Goal: Download file/media

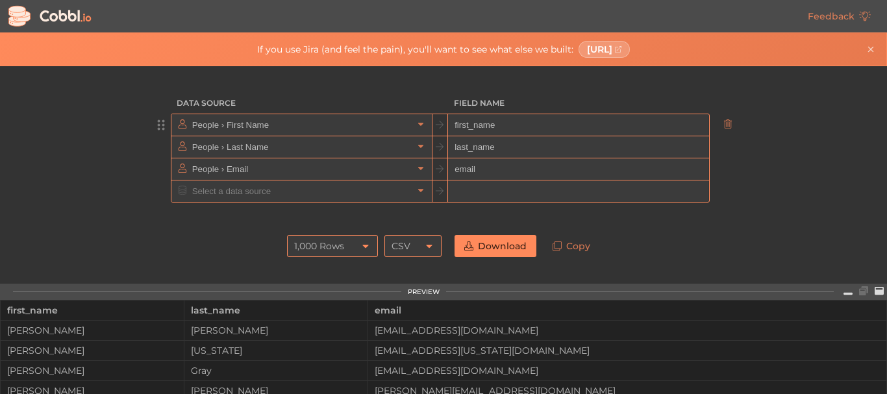
click at [375, 121] on input "People › First Name" at bounding box center [301, 124] width 224 height 21
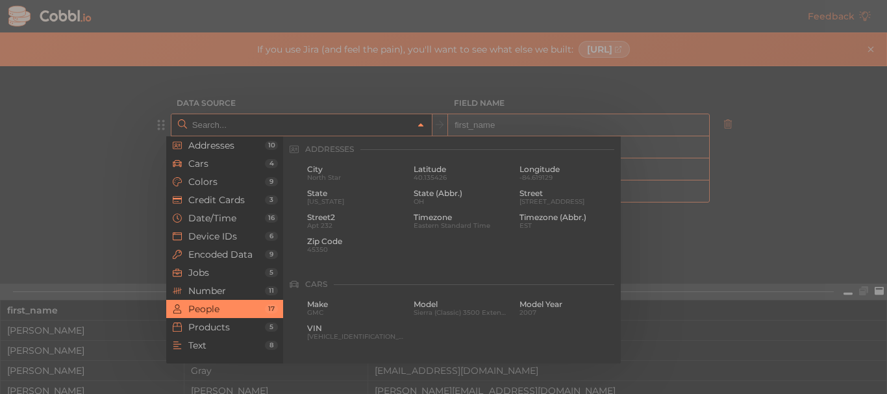
scroll to position [1000, 0]
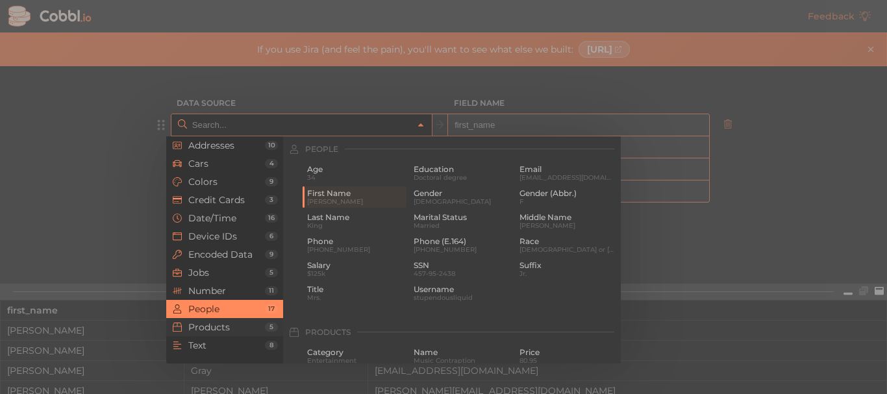
click at [208, 323] on span "Products" at bounding box center [226, 327] width 77 height 10
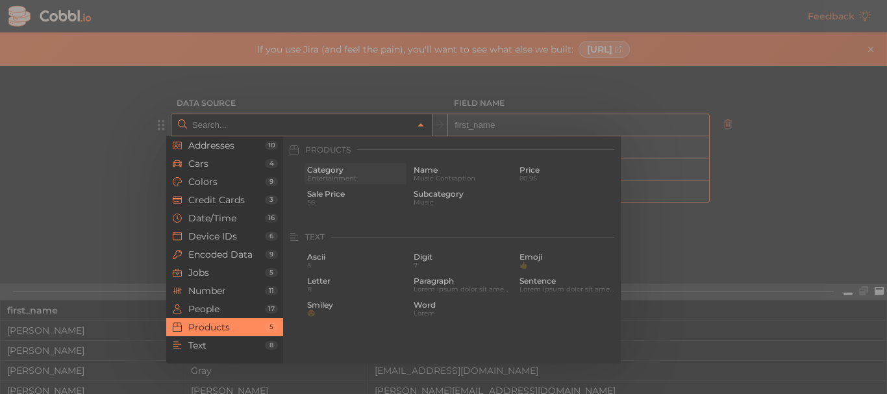
scroll to position [1183, 0]
click at [360, 164] on div "Category Entertainment" at bounding box center [356, 172] width 102 height 21
type input "Products › Category"
type input "category"
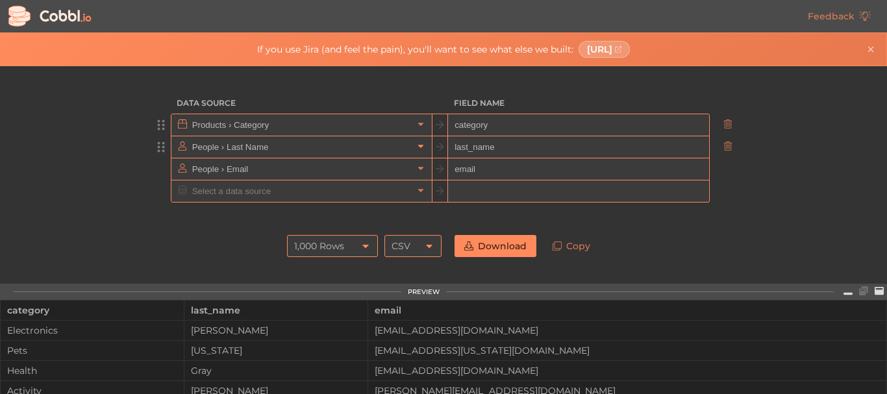
click at [418, 145] on icon at bounding box center [420, 146] width 5 height 3
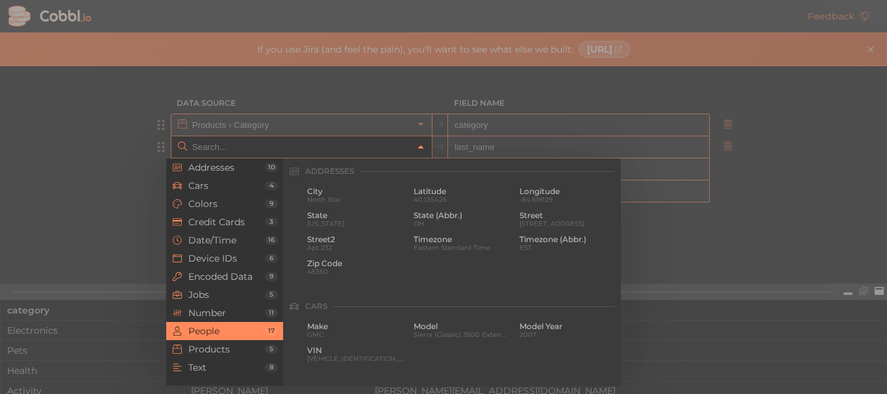
scroll to position [1000, 0]
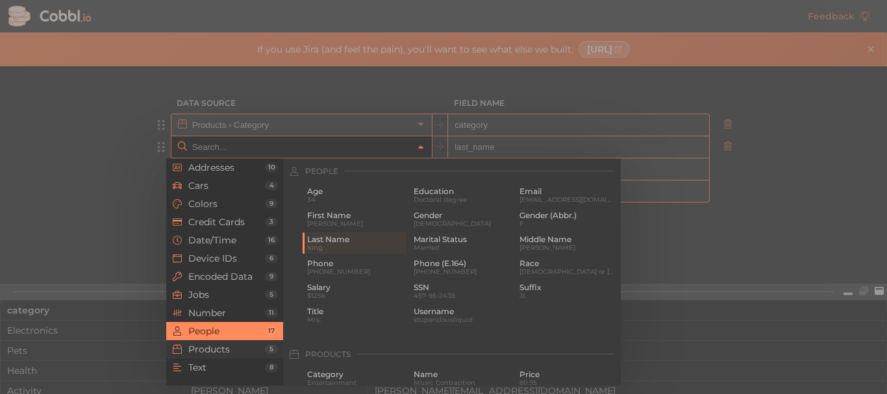
click at [207, 348] on span "Products" at bounding box center [226, 349] width 77 height 10
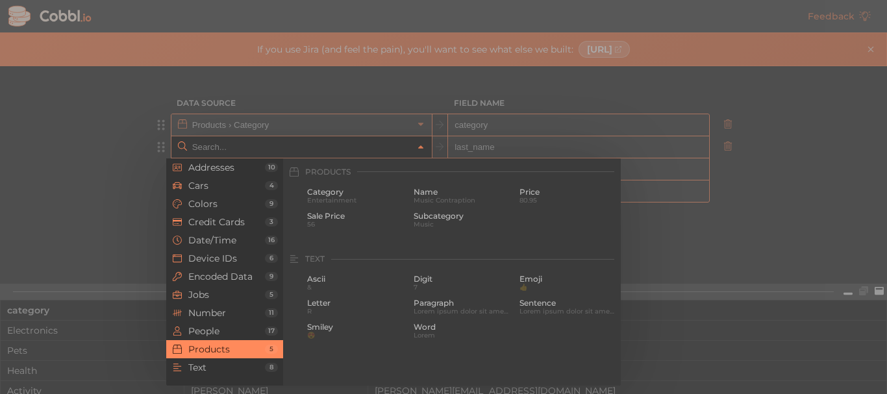
scroll to position [1183, 0]
click at [428, 194] on span "Name" at bounding box center [462, 191] width 97 height 9
type input "Products › Name"
type input "name"
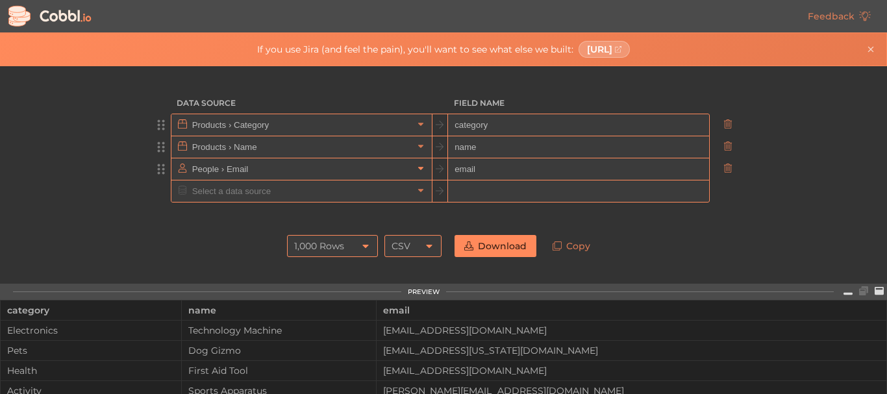
click at [416, 166] on icon at bounding box center [420, 168] width 9 height 9
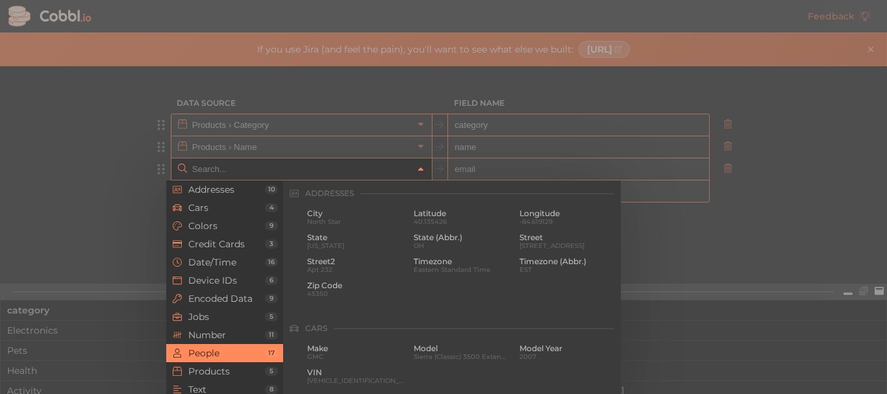
scroll to position [1000, 0]
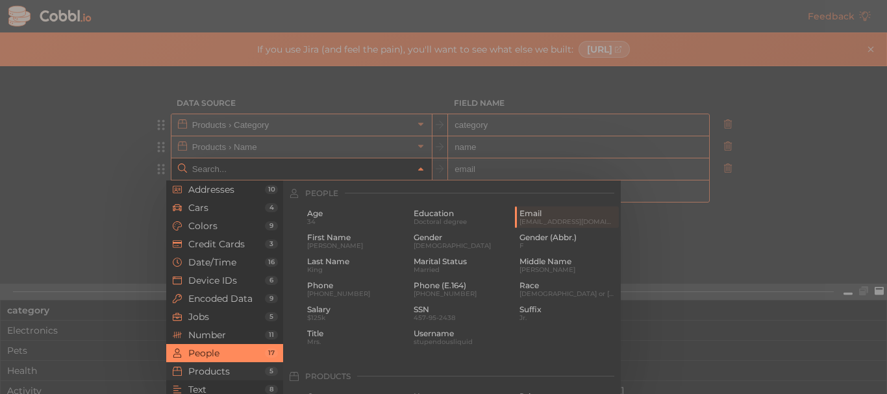
click at [243, 367] on span "Products" at bounding box center [226, 371] width 77 height 10
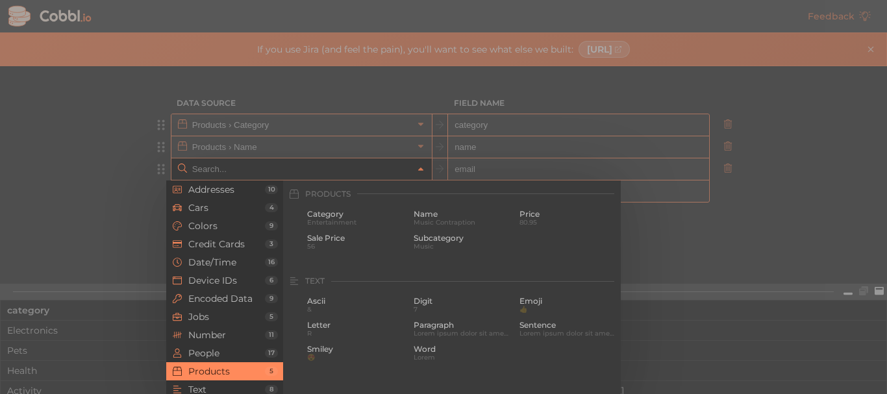
scroll to position [1183, 0]
click at [427, 243] on span "Music" at bounding box center [462, 245] width 97 height 7
type input "Products › Subcategory"
type input "subcategory"
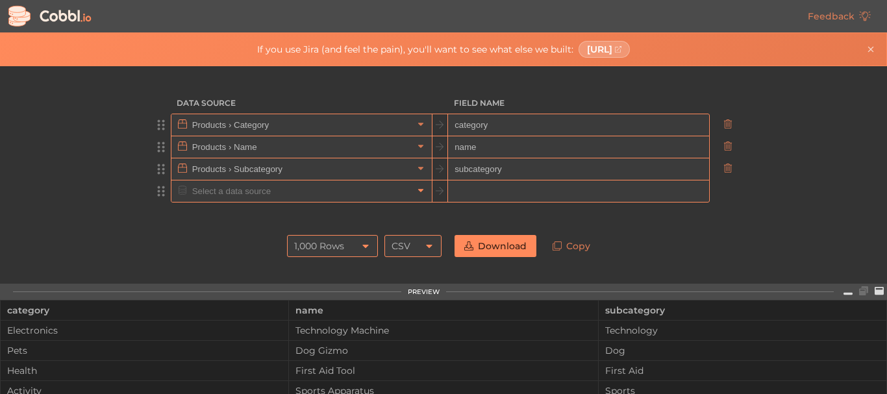
click at [416, 192] on icon at bounding box center [420, 190] width 9 height 9
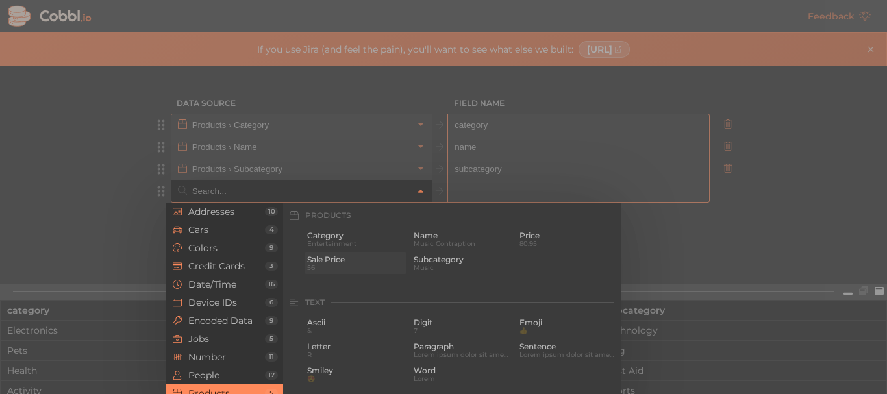
click at [352, 264] on span "56" at bounding box center [355, 267] width 97 height 7
type input "Products › Sale Price"
type input "sale_price"
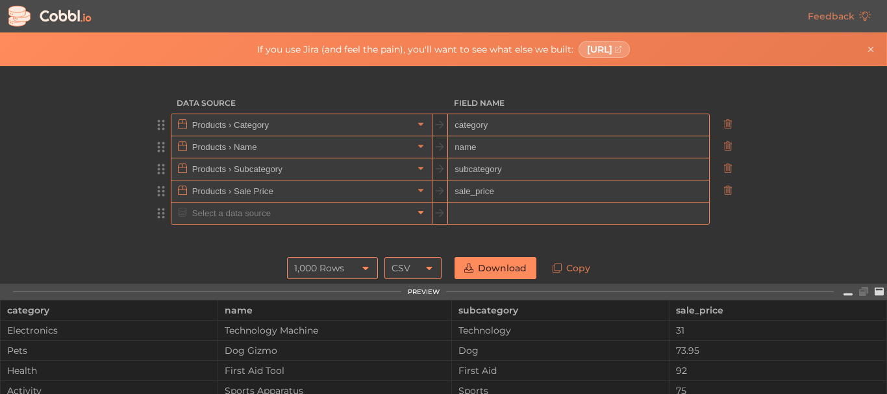
click at [416, 214] on icon at bounding box center [420, 212] width 9 height 9
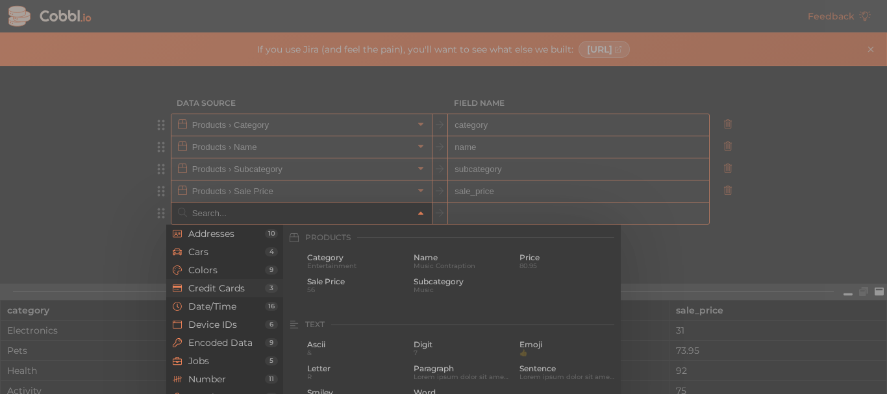
click at [244, 292] on span "Credit Cards" at bounding box center [226, 288] width 77 height 10
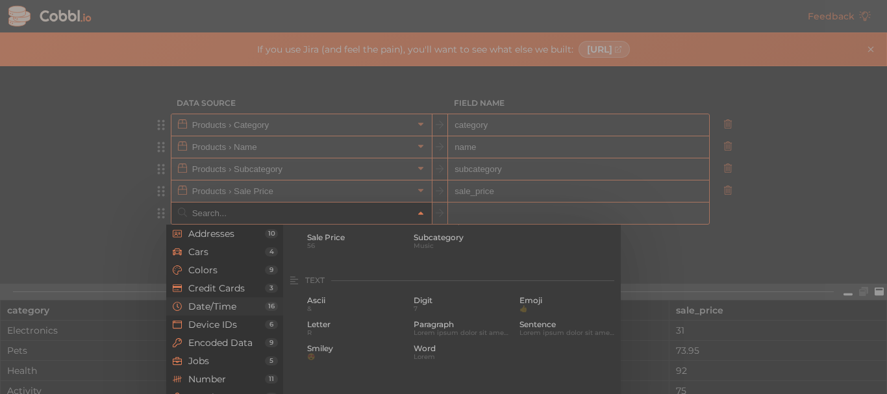
click at [246, 314] on li "Date/Time 16" at bounding box center [224, 306] width 117 height 18
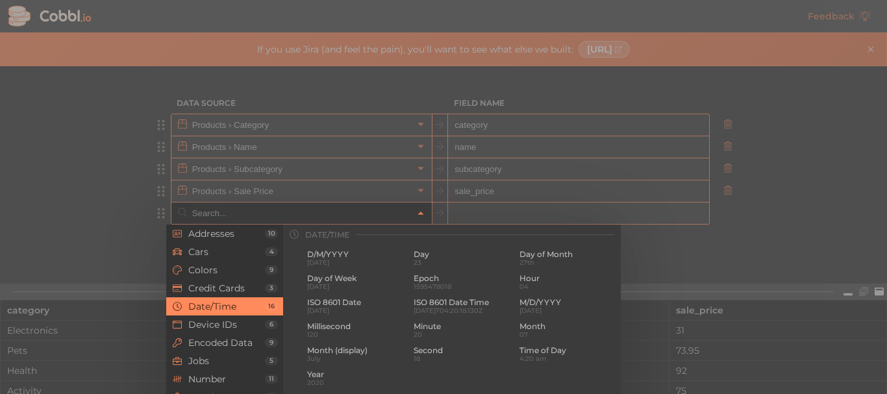
scroll to position [396, 0]
click at [524, 314] on span "[DATE]" at bounding box center [568, 313] width 97 height 7
type input "Date/Time › M/D/YYYY"
type input "m/d/yyyy"
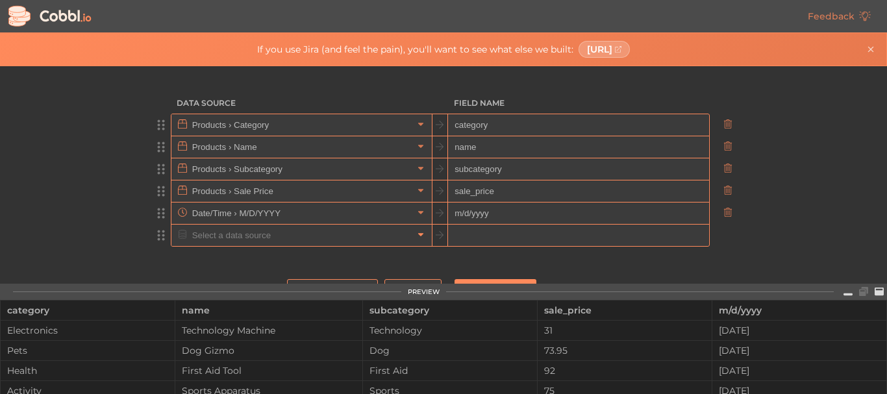
click at [418, 234] on icon at bounding box center [420, 235] width 5 height 3
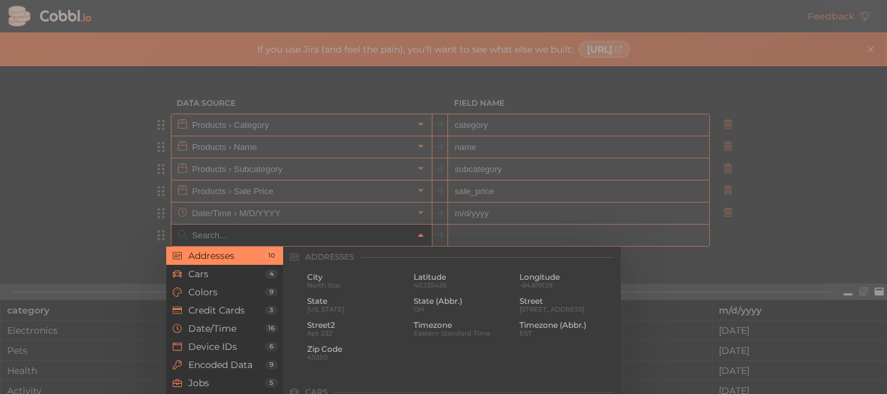
scroll to position [0, 0]
type input "s"
click at [151, 222] on div at bounding box center [443, 197] width 887 height 394
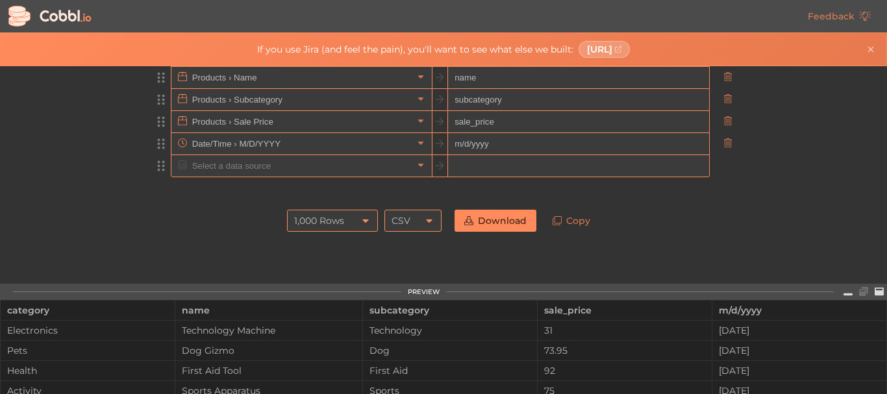
scroll to position [95, 0]
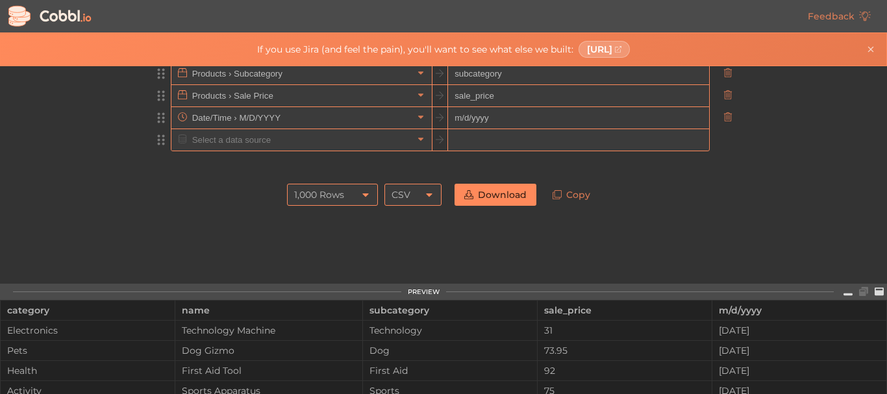
click at [370, 194] on div "1,000 Rows" at bounding box center [332, 195] width 91 height 22
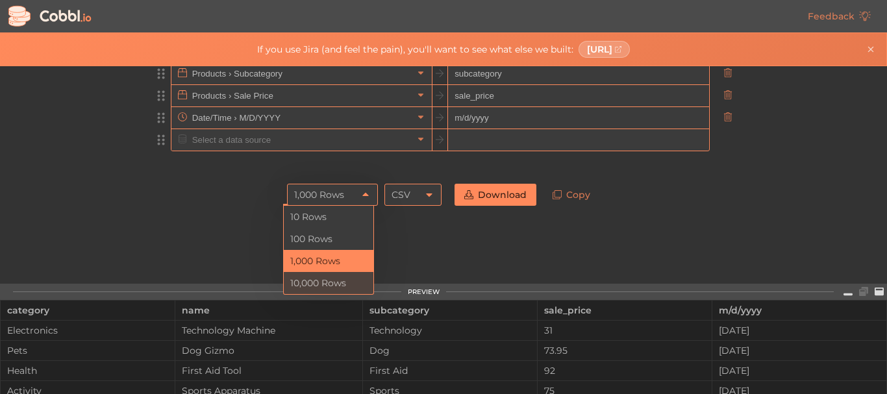
click at [340, 284] on li "10,000 Rows" at bounding box center [329, 283] width 90 height 22
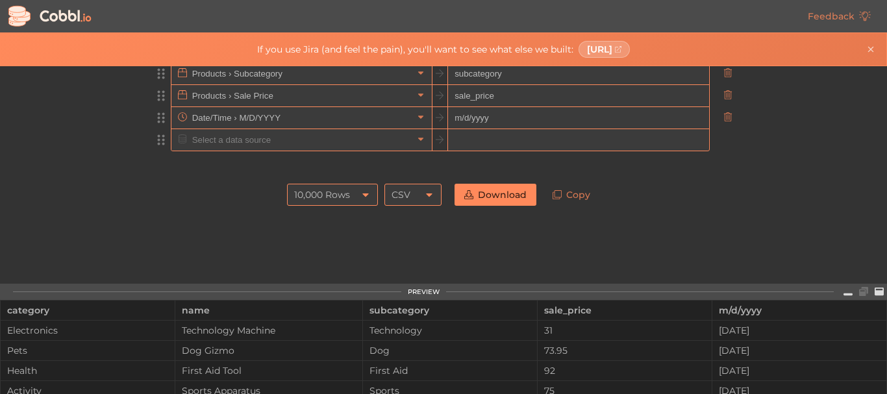
click at [481, 200] on link "Download" at bounding box center [496, 195] width 82 height 22
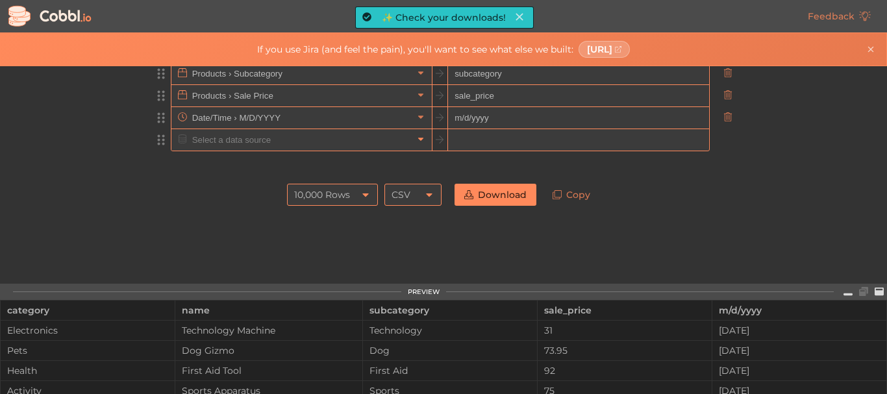
scroll to position [0, 0]
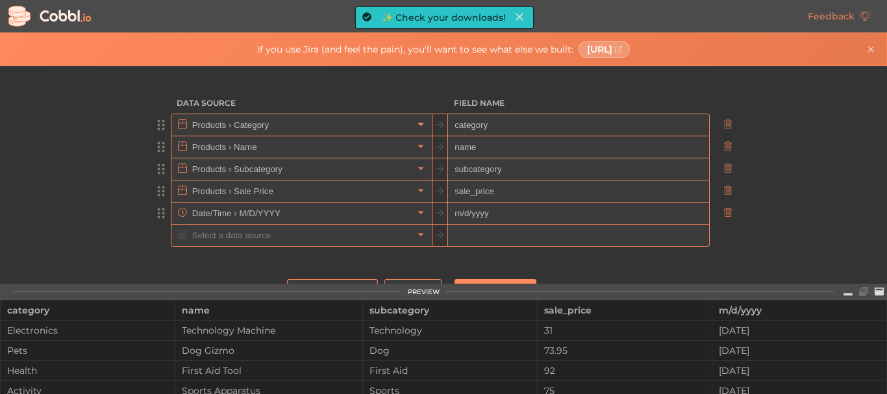
click at [414, 131] on link at bounding box center [421, 124] width 16 height 13
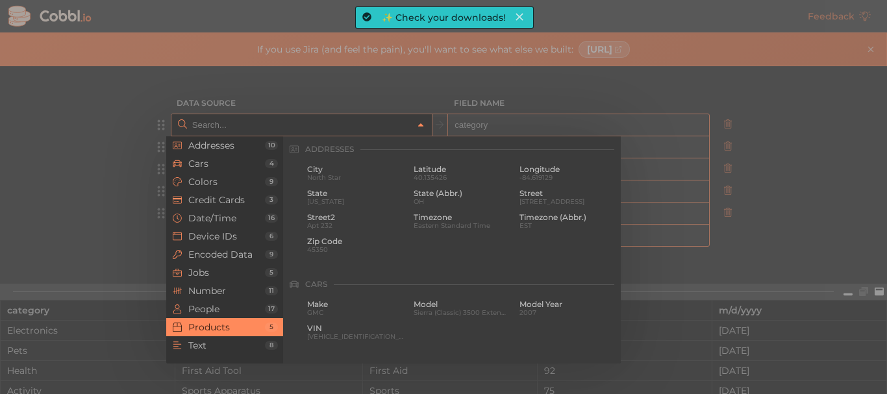
scroll to position [1183, 0]
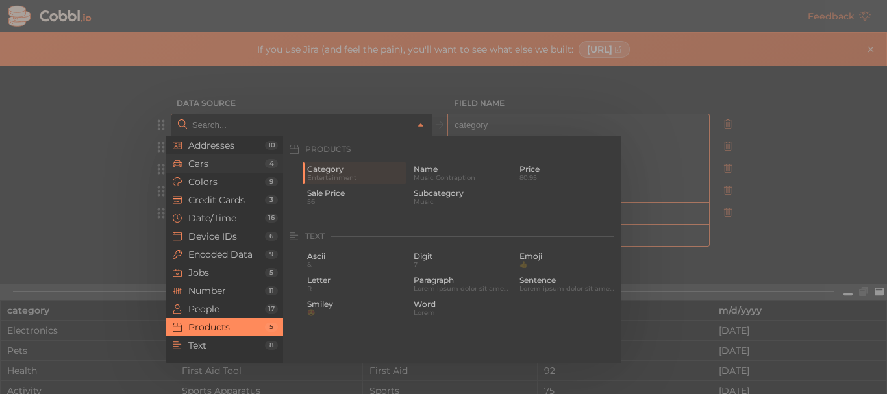
click at [205, 166] on span "Cars" at bounding box center [226, 163] width 77 height 10
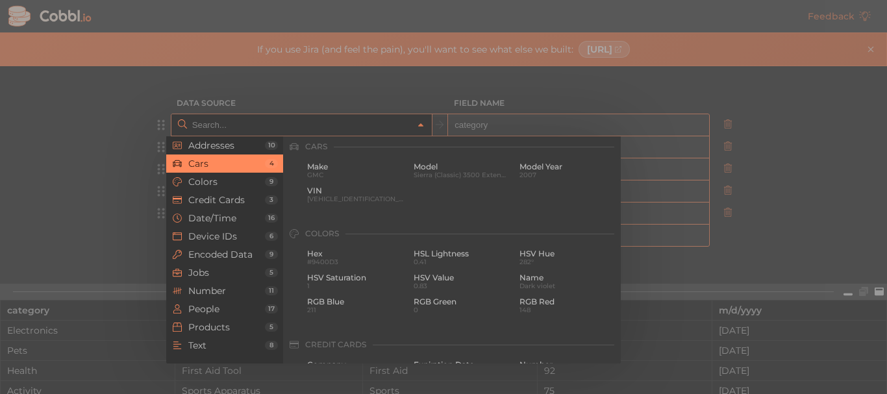
scroll to position [135, 0]
click at [220, 188] on li "Colors 9" at bounding box center [224, 182] width 117 height 18
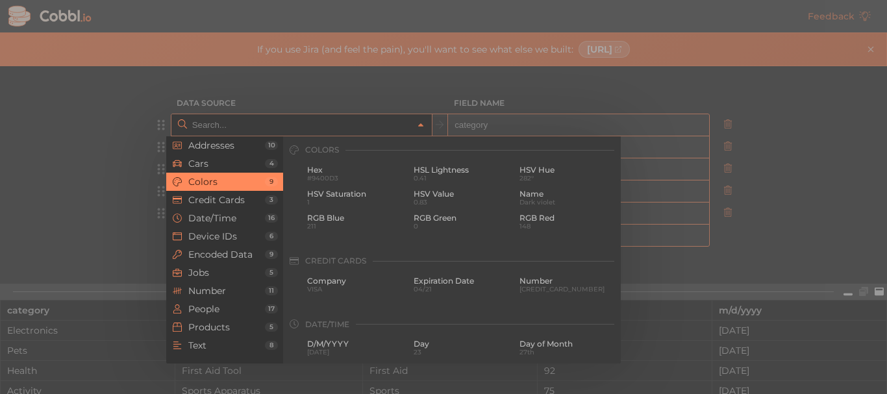
scroll to position [222, 0]
click at [222, 206] on li "Credit Cards 3" at bounding box center [224, 200] width 117 height 18
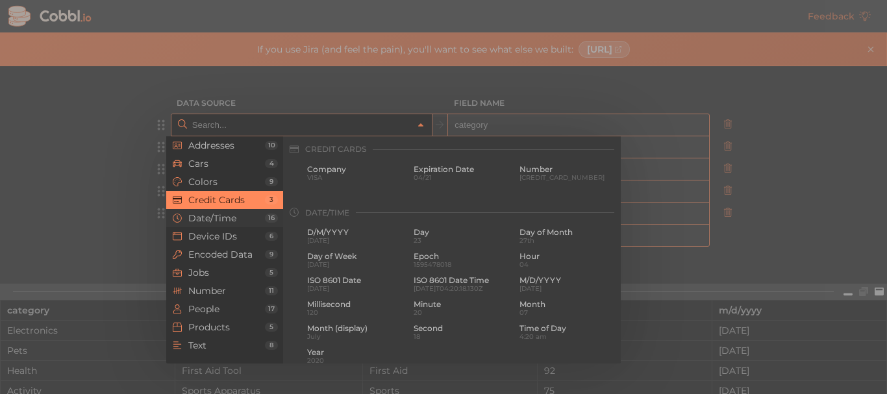
click at [223, 220] on span "Date/Time" at bounding box center [226, 218] width 77 height 10
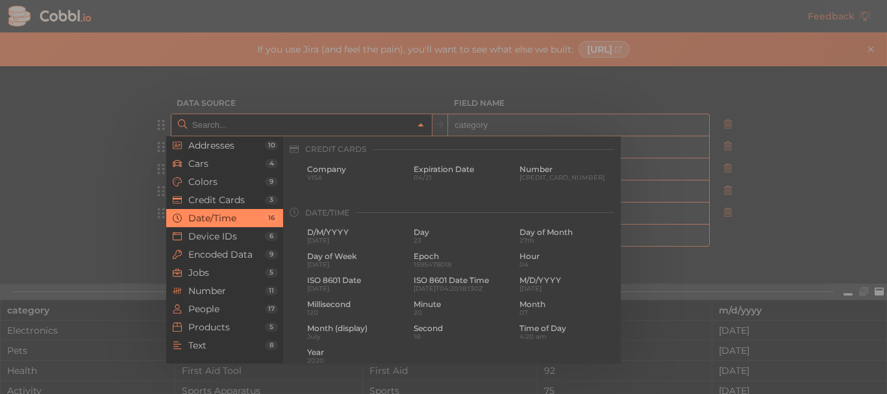
scroll to position [396, 0]
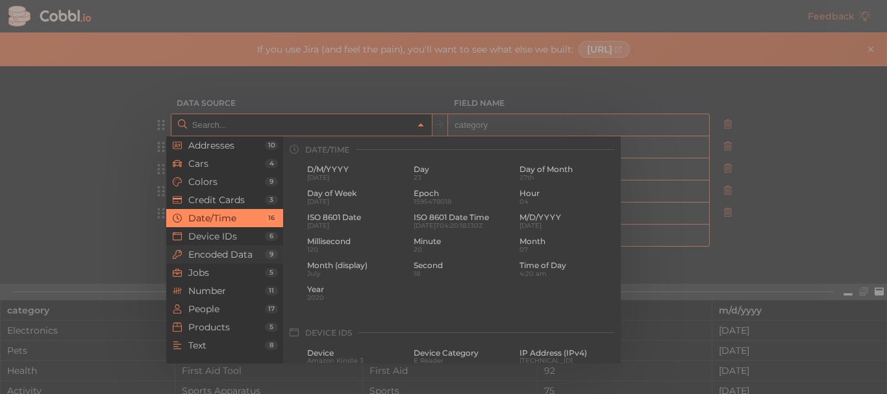
click at [221, 262] on li "Encoded Data 9" at bounding box center [224, 255] width 117 height 18
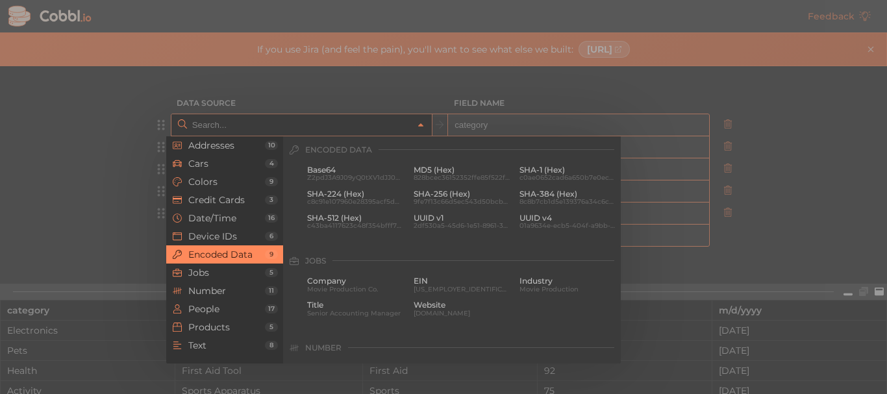
scroll to position [667, 0]
click at [221, 262] on li "Encoded Data 9" at bounding box center [224, 255] width 117 height 18
click at [221, 268] on span "Jobs" at bounding box center [226, 273] width 77 height 10
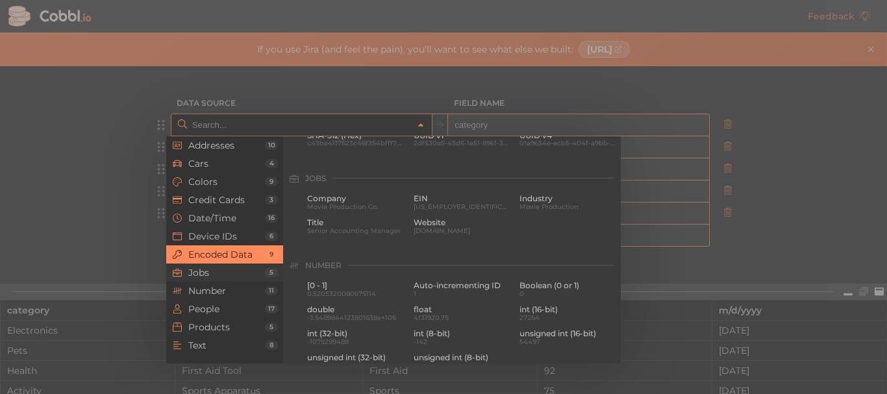
scroll to position [778, 0]
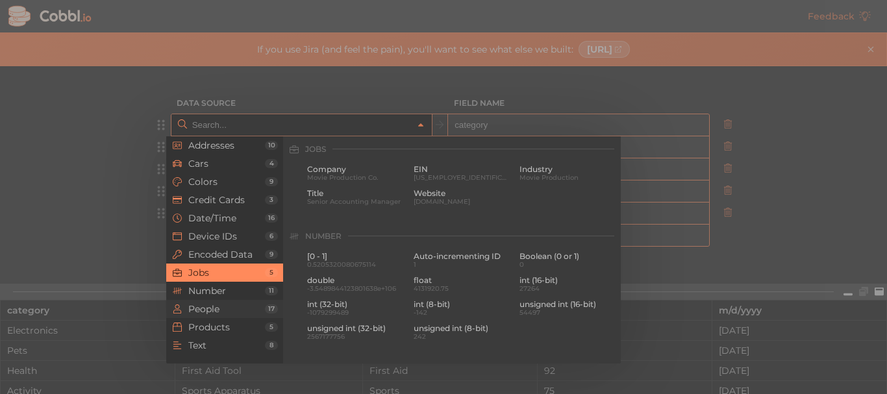
click at [216, 308] on span "People" at bounding box center [226, 309] width 77 height 10
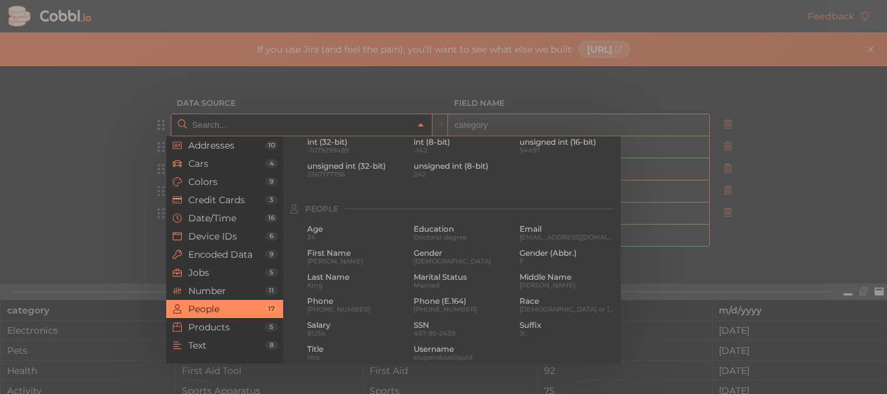
scroll to position [1000, 0]
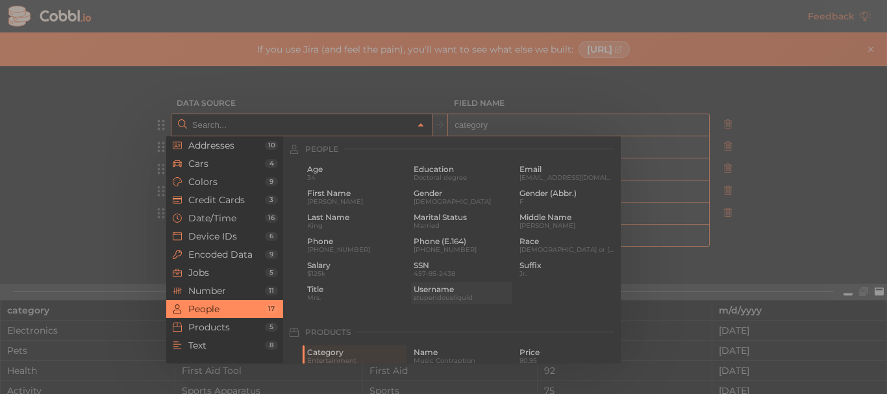
click at [455, 300] on span "stupendousliquid" at bounding box center [462, 297] width 97 height 7
type input "People › Username"
type input "username"
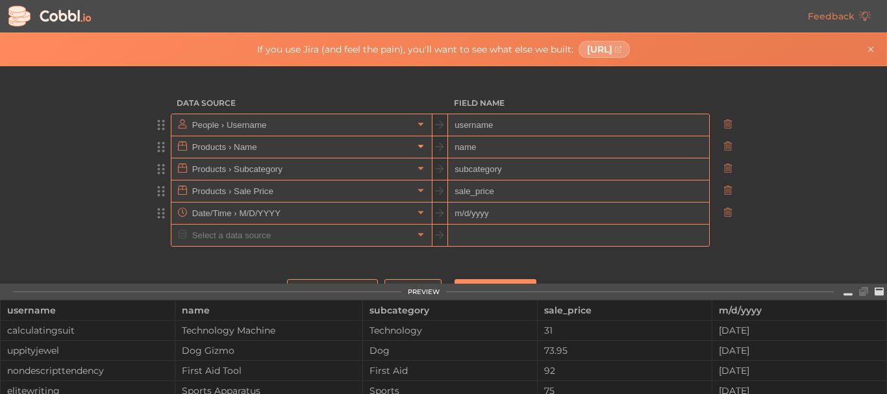
click at [416, 147] on icon at bounding box center [420, 146] width 9 height 9
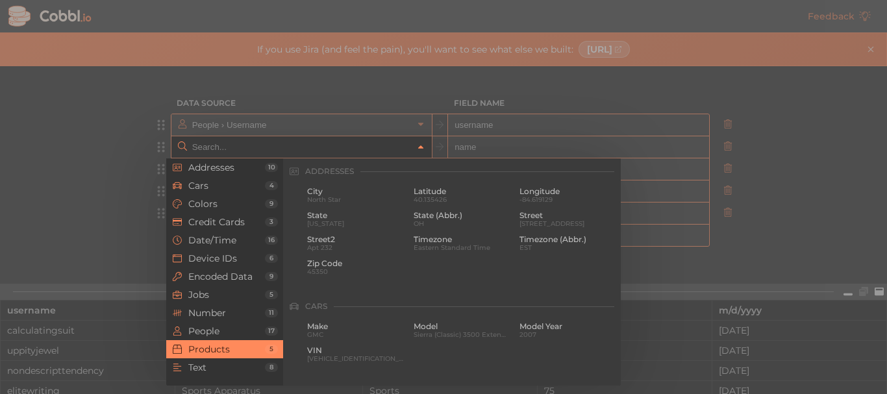
scroll to position [1183, 0]
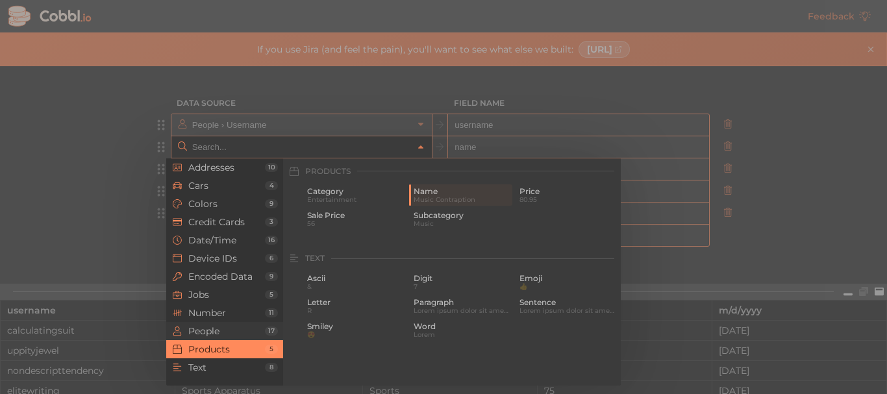
click at [224, 333] on span "People" at bounding box center [226, 331] width 77 height 10
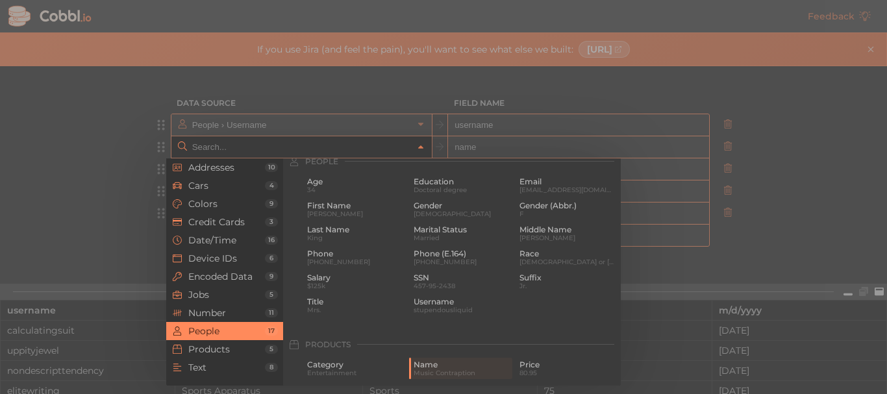
scroll to position [1000, 0]
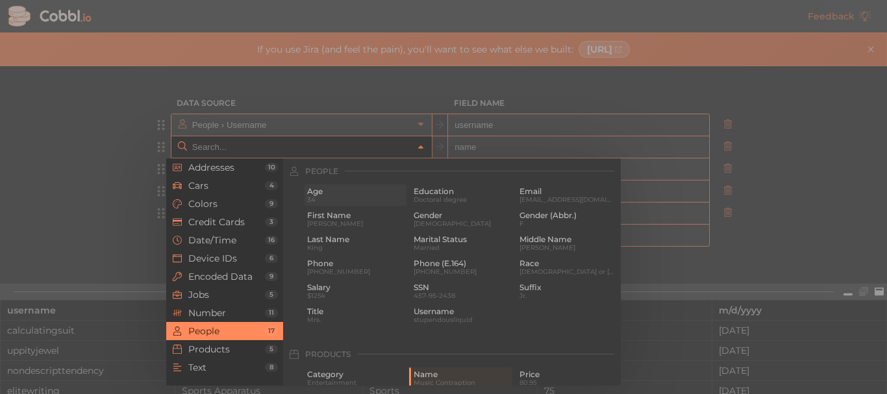
click at [350, 200] on span "34" at bounding box center [355, 199] width 97 height 7
type input "People › Age"
type input "age"
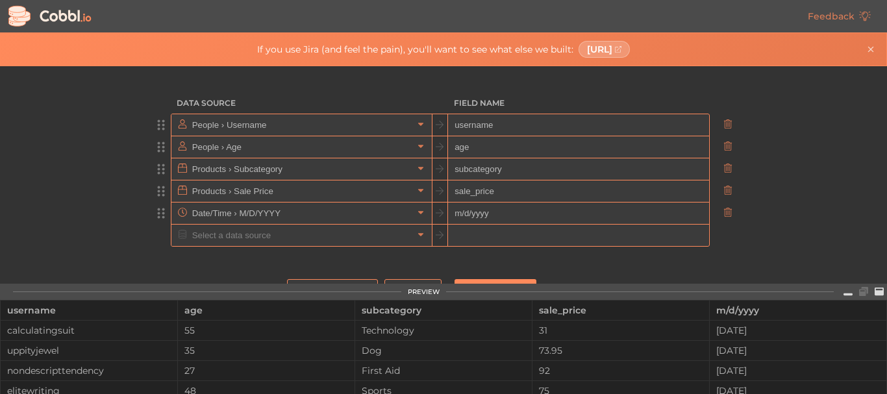
click at [404, 171] on input "Products › Subcategory" at bounding box center [301, 168] width 224 height 21
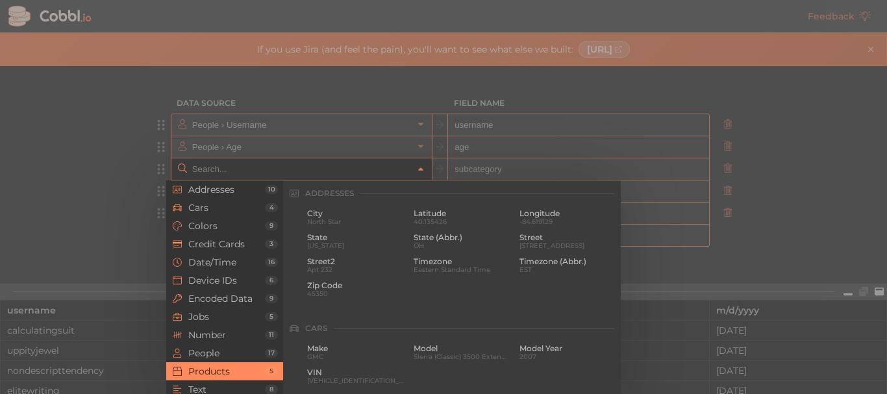
scroll to position [1183, 0]
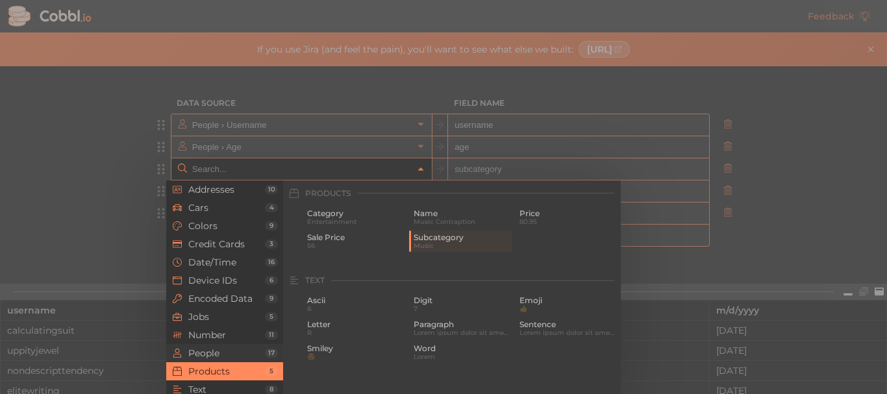
click at [225, 357] on span "People" at bounding box center [226, 353] width 77 height 10
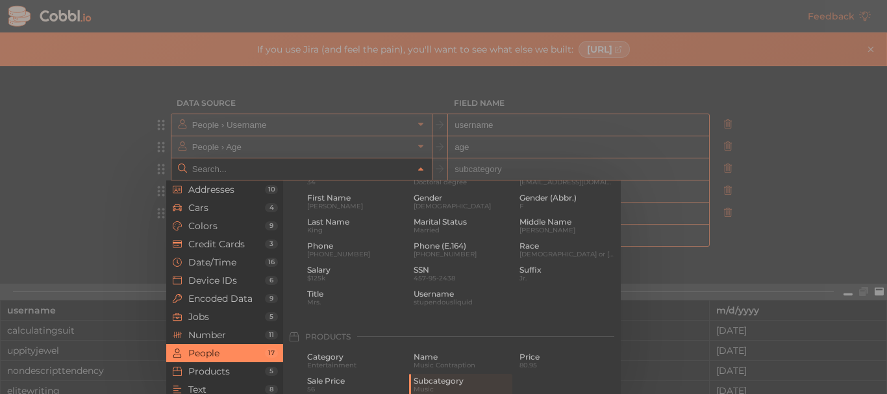
scroll to position [1000, 0]
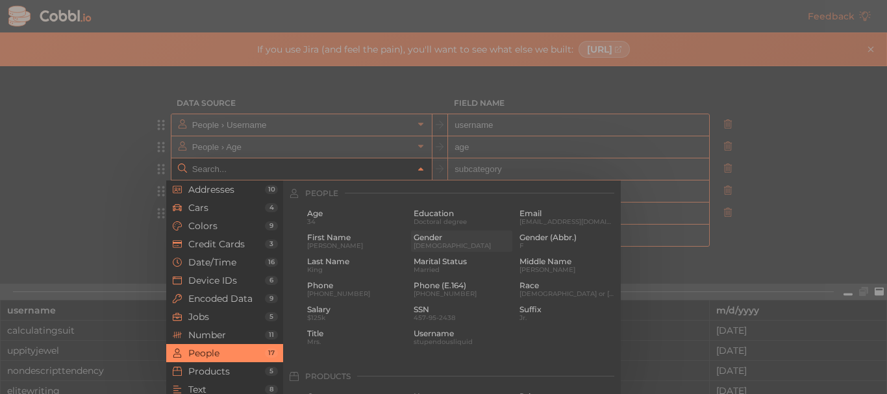
click at [440, 240] on span "Gender" at bounding box center [462, 237] width 97 height 9
type input "People › Gender"
type input "gender"
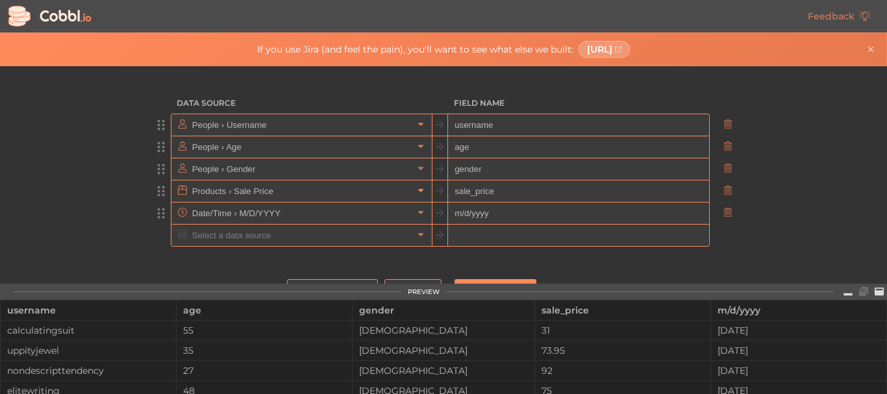
click at [414, 184] on link at bounding box center [421, 190] width 16 height 13
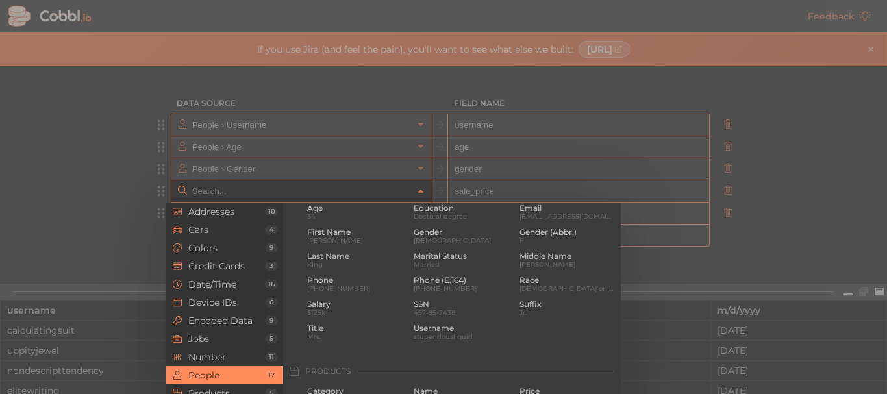
scroll to position [1006, 0]
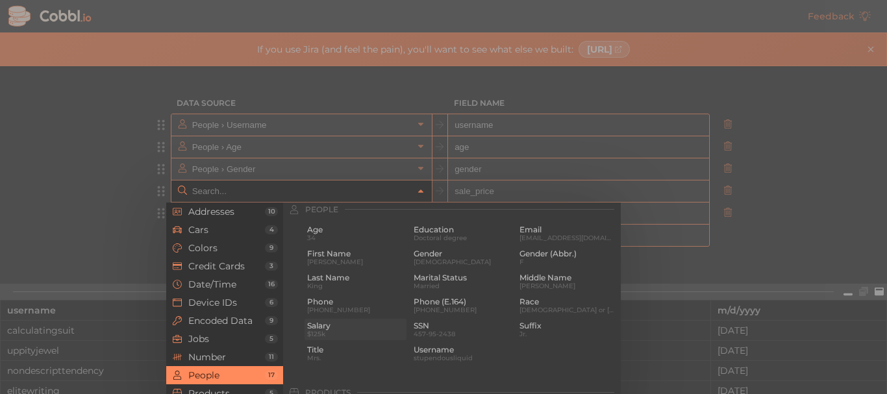
click at [338, 336] on span "$125k" at bounding box center [355, 334] width 97 height 7
type input "People › Salary"
type input "salary"
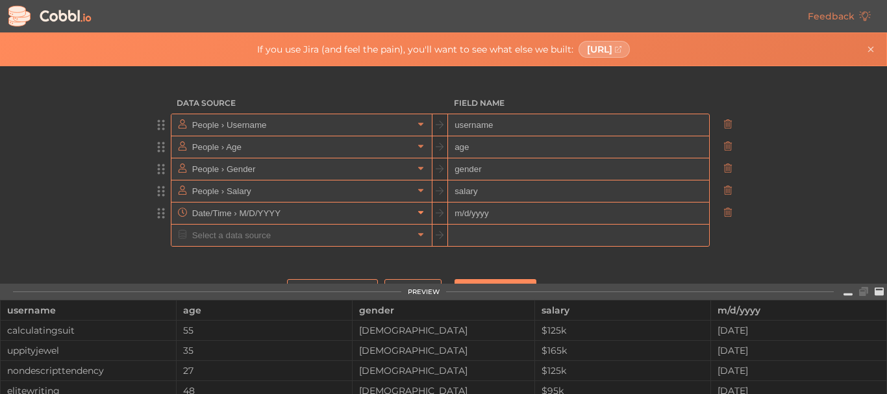
click at [416, 215] on icon at bounding box center [420, 212] width 9 height 9
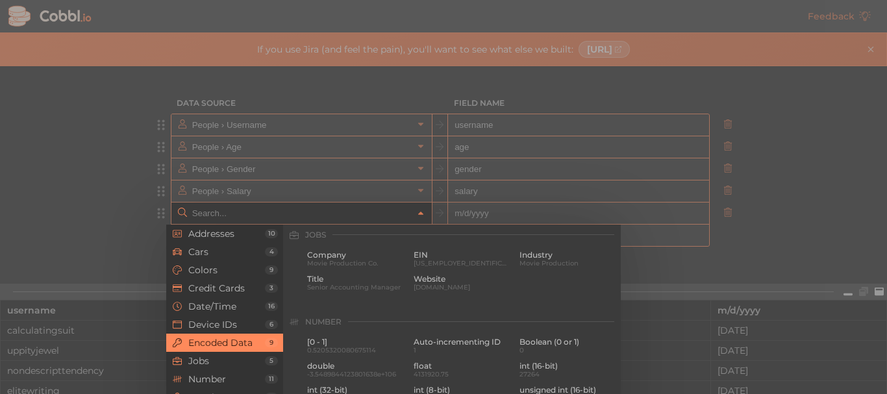
scroll to position [716, 0]
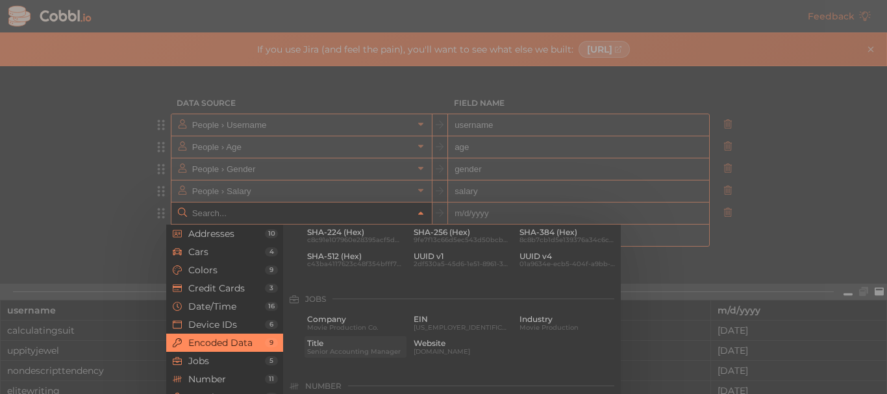
click at [375, 340] on span "Title" at bounding box center [355, 343] width 97 height 9
type input "Jobs › Title"
type input "title"
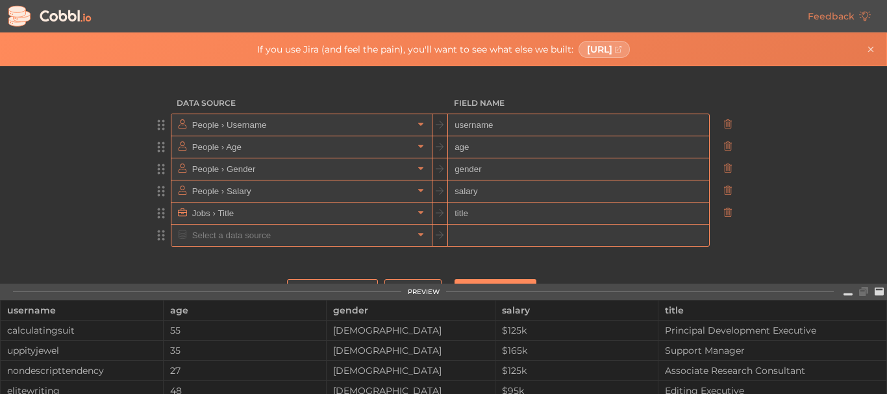
click at [405, 236] on input "text" at bounding box center [301, 235] width 224 height 21
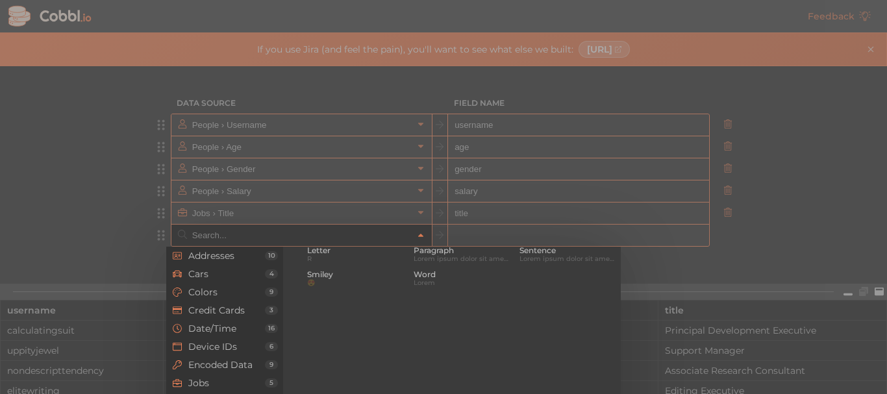
scroll to position [1326, 0]
click at [479, 314] on div "Text Ascii & Digit 7 Emoji 👍 Letter R Paragraph Lorem ipsum dolor sit amet, con…" at bounding box center [452, 332] width 338 height 283
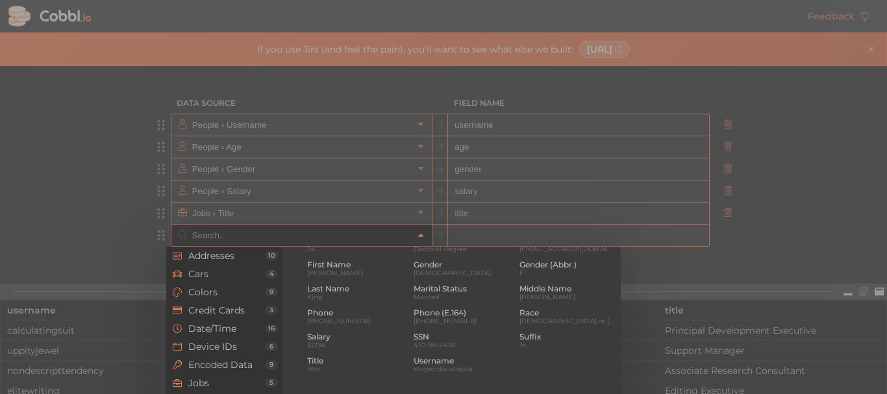
scroll to position [1032, 0]
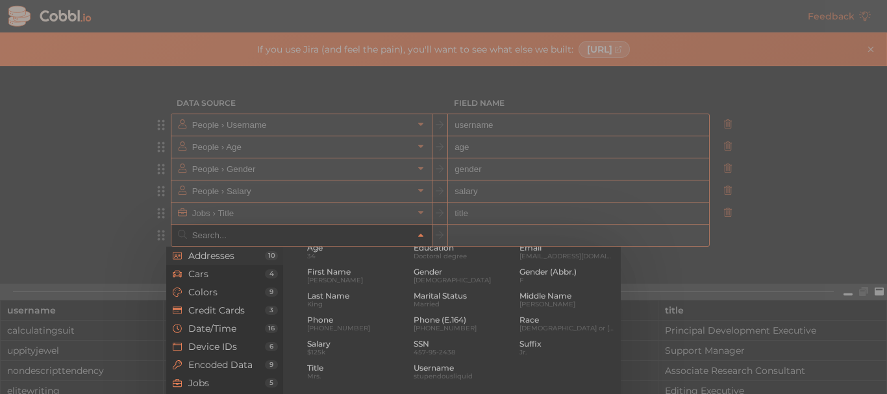
click at [229, 259] on span "Addresses" at bounding box center [226, 256] width 77 height 10
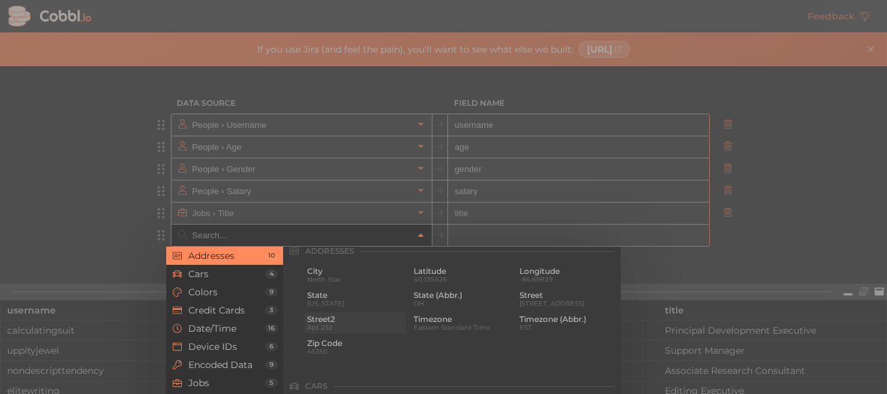
scroll to position [0, 0]
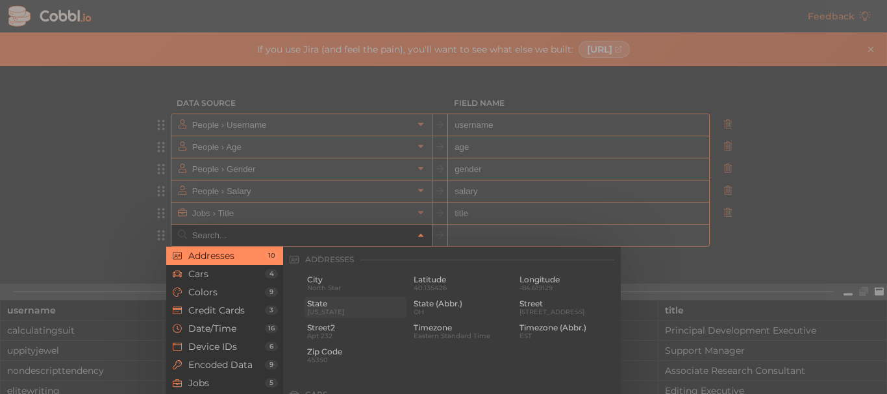
click at [360, 299] on span "State" at bounding box center [355, 303] width 97 height 9
type input "Addresses › State"
type input "state"
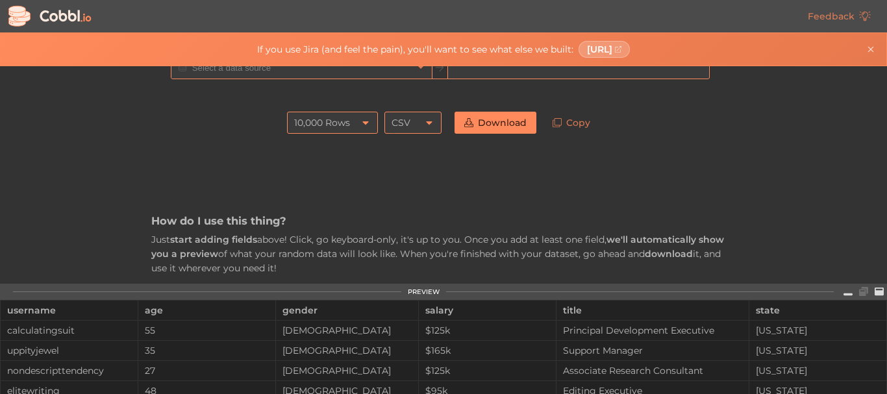
scroll to position [173, 0]
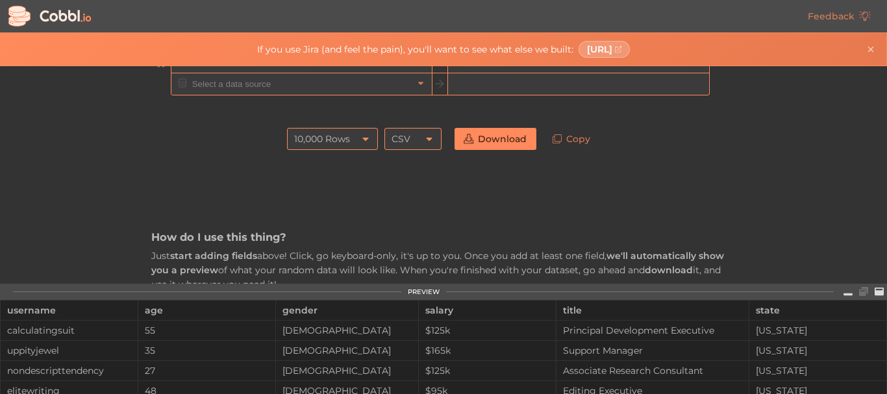
click at [494, 142] on link "Download" at bounding box center [496, 139] width 82 height 22
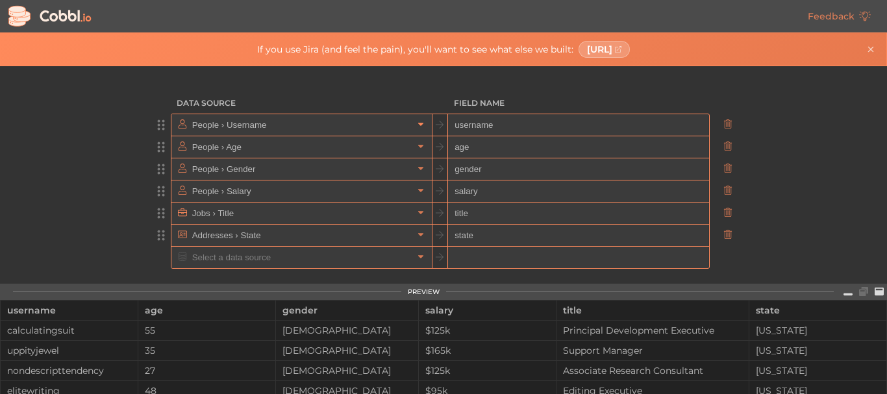
click at [413, 125] on link at bounding box center [421, 124] width 16 height 13
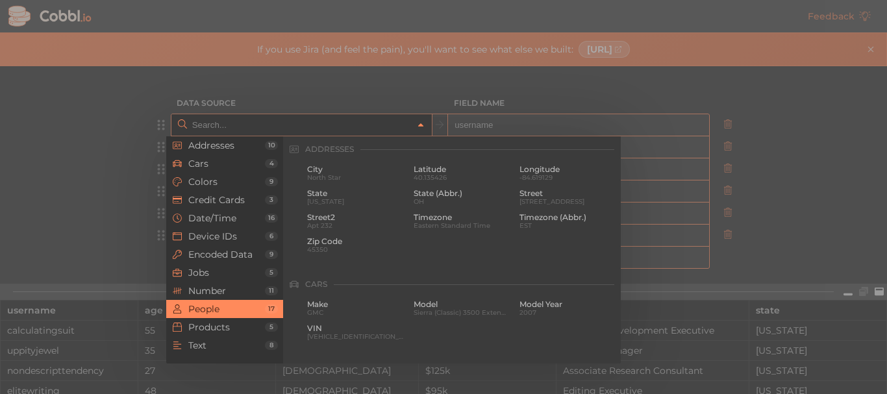
scroll to position [1000, 0]
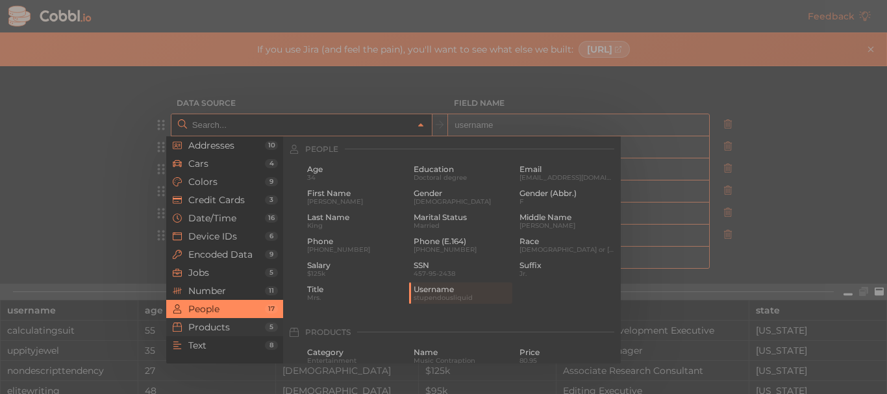
click at [220, 325] on span "Products" at bounding box center [226, 327] width 77 height 10
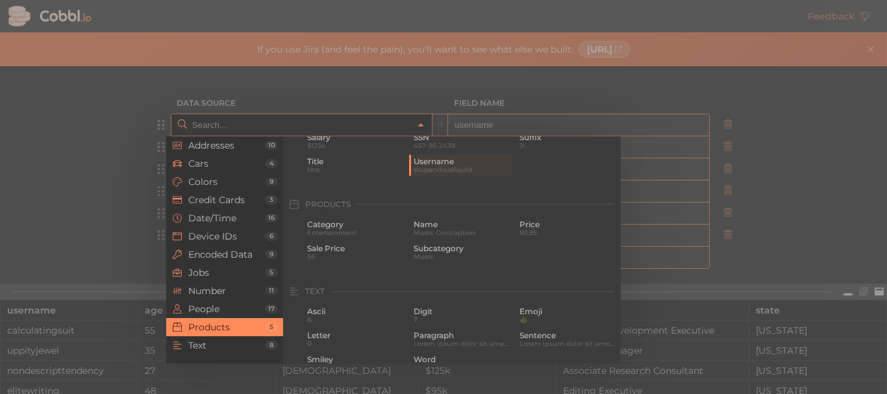
scroll to position [1183, 0]
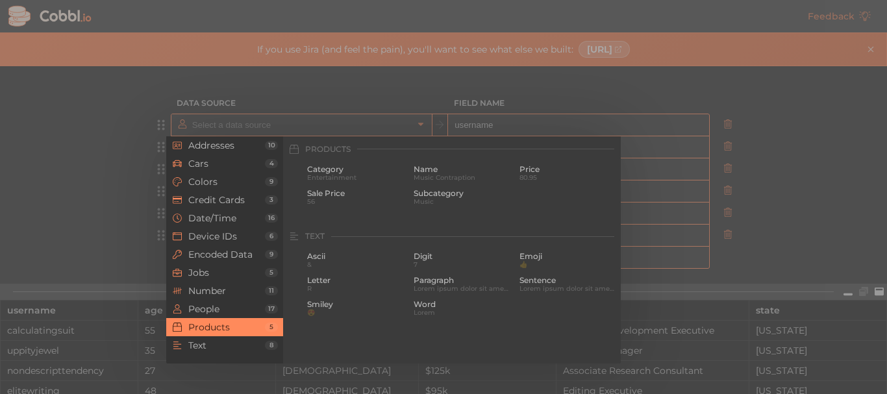
type input "People › Username"
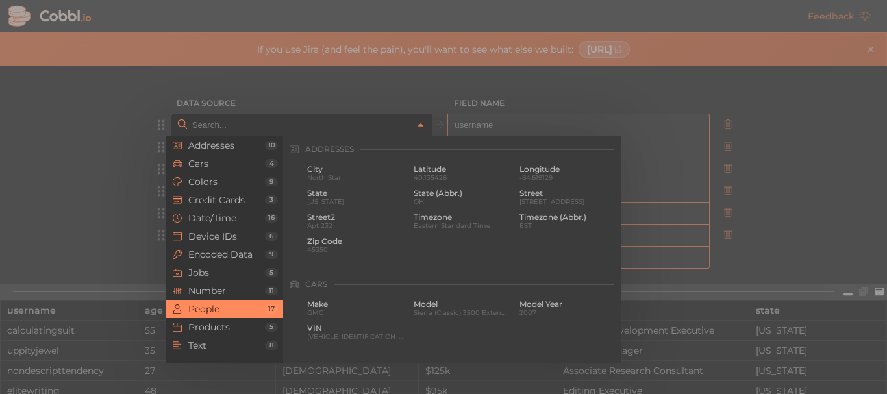
scroll to position [1000, 0]
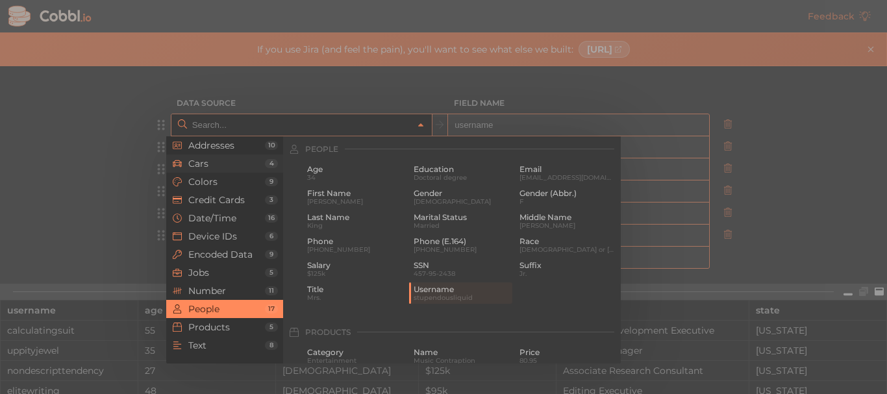
click at [220, 166] on span "Cars" at bounding box center [226, 163] width 77 height 10
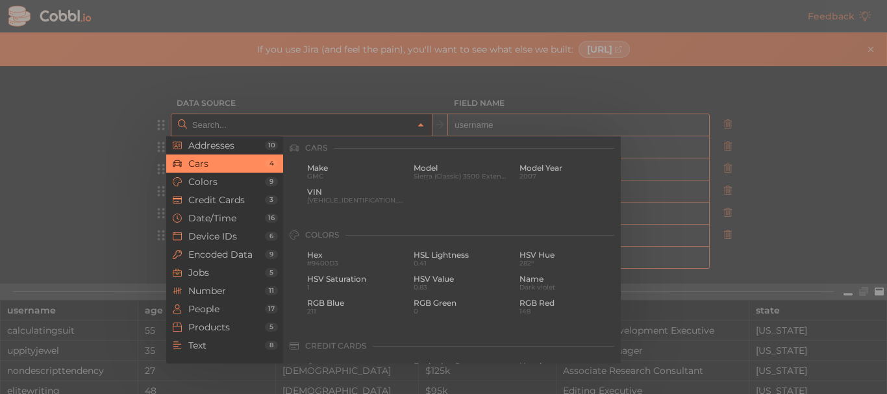
scroll to position [135, 0]
click at [368, 167] on span "Make" at bounding box center [355, 169] width 97 height 9
type input "Cars › Make"
type input "make"
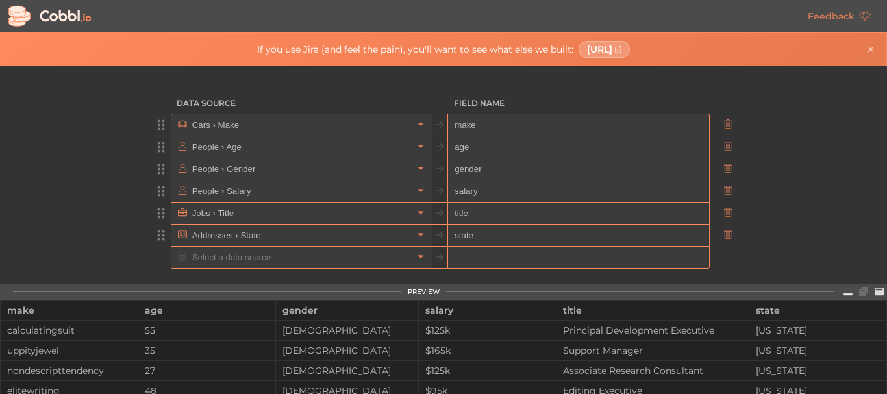
click at [407, 125] on input "Cars › Make" at bounding box center [301, 124] width 224 height 21
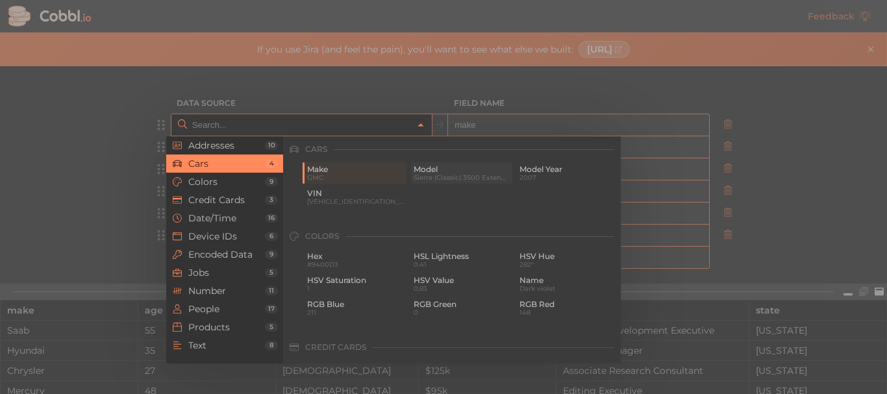
click at [411, 175] on div "Model Sierra (Classic) 3500 Extended Cab" at bounding box center [462, 172] width 102 height 21
type input "Cars › Model"
type input "model"
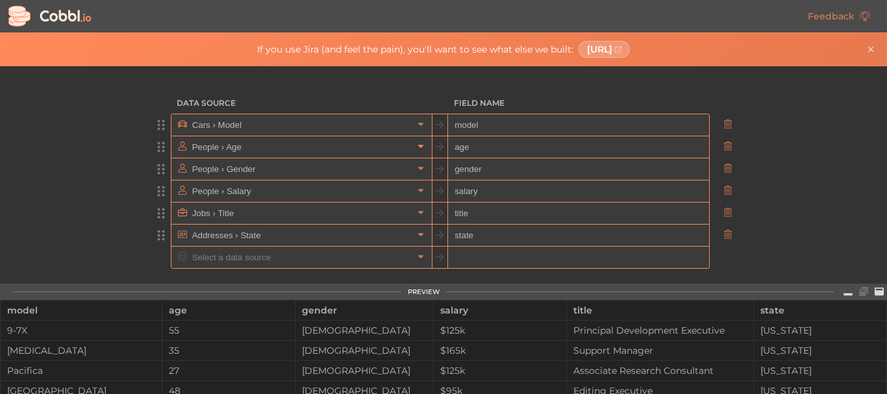
click at [413, 153] on link at bounding box center [421, 146] width 16 height 13
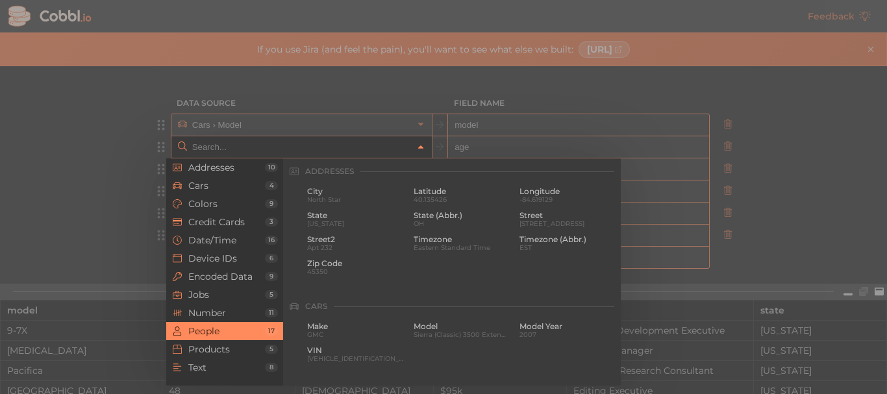
scroll to position [1000, 0]
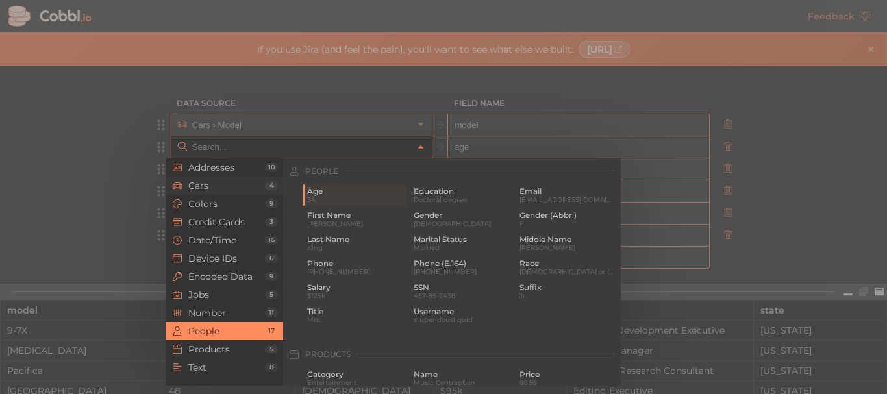
click at [201, 188] on span "Cars" at bounding box center [226, 186] width 77 height 10
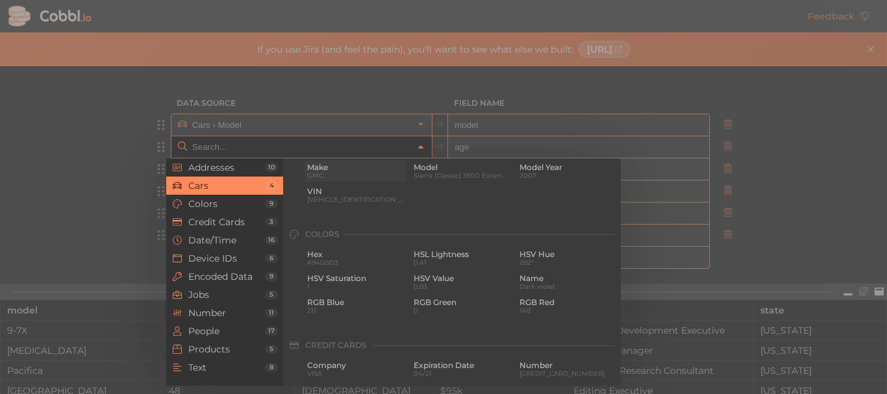
scroll to position [135, 0]
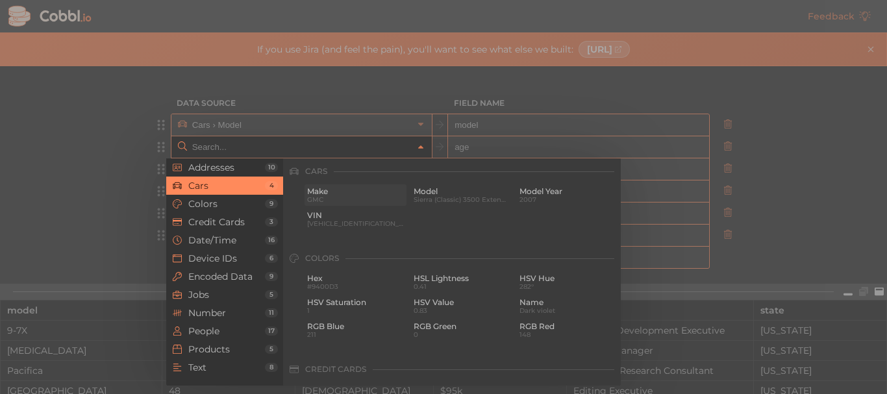
click at [347, 198] on span "GMC" at bounding box center [355, 199] width 97 height 7
type input "Cars › Make"
type input "make"
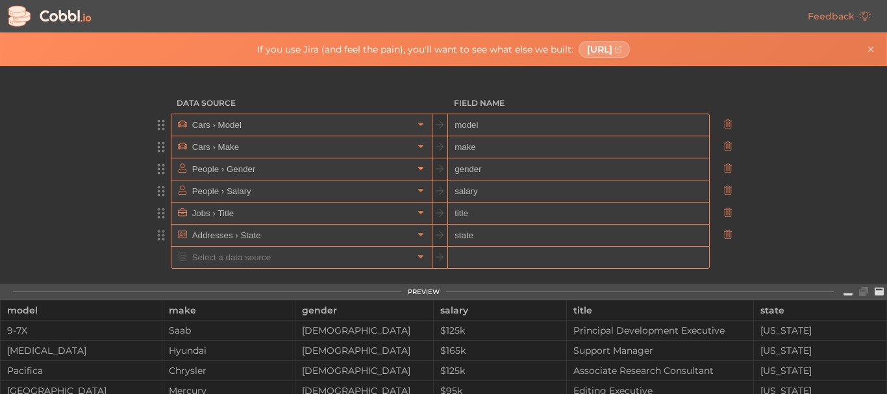
click at [418, 168] on icon at bounding box center [420, 168] width 9 height 9
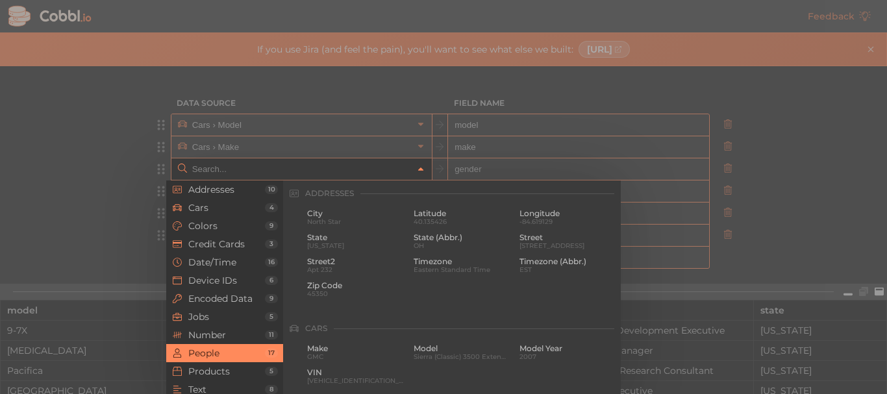
scroll to position [1000, 0]
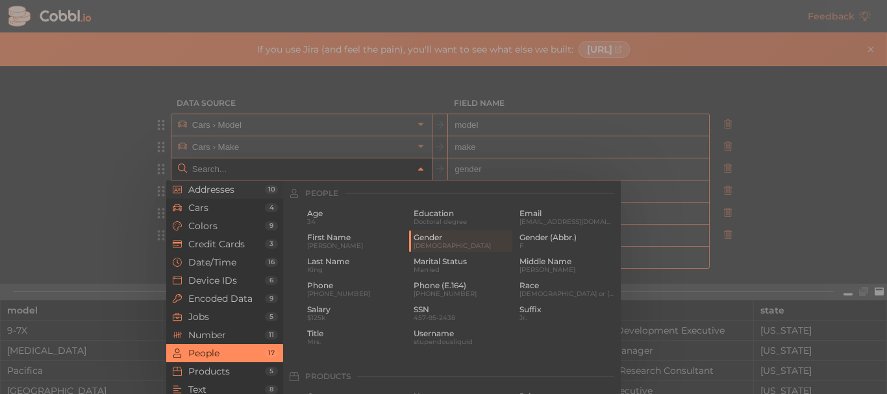
click at [218, 197] on li "Addresses 10" at bounding box center [224, 190] width 117 height 18
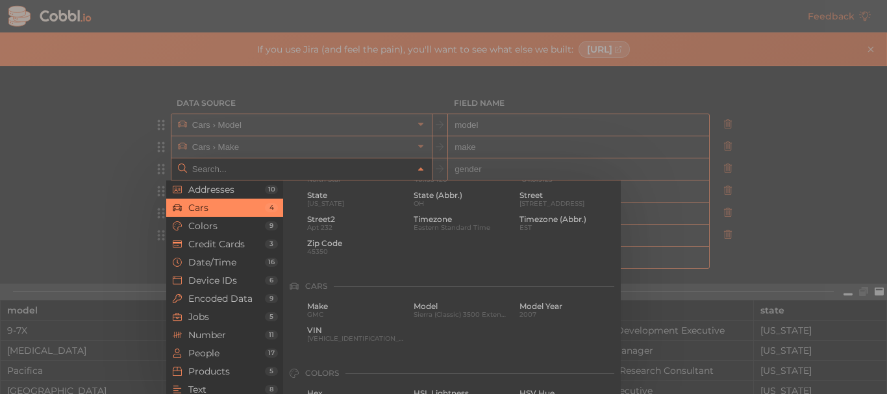
scroll to position [1, 0]
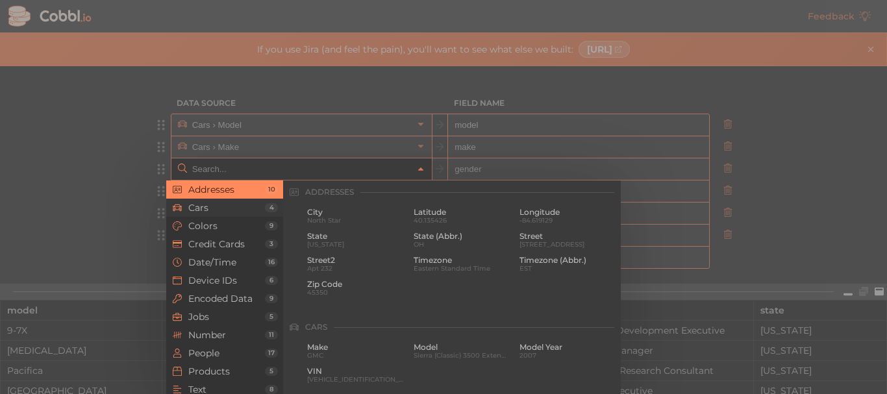
click at [222, 203] on span "Cars" at bounding box center [226, 208] width 77 height 10
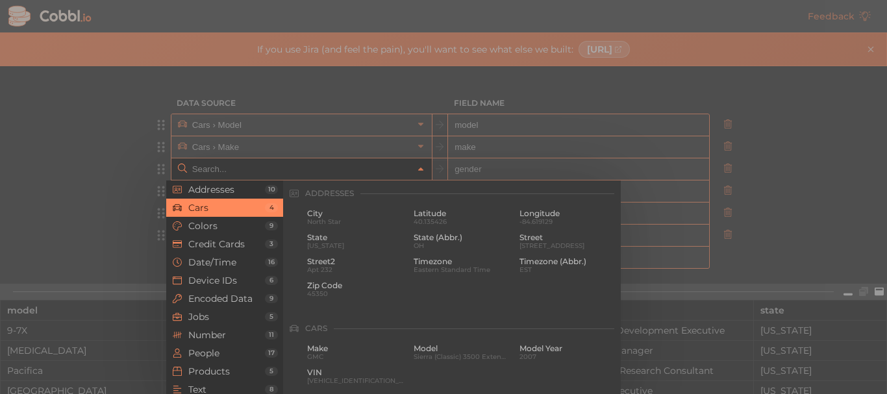
scroll to position [135, 0]
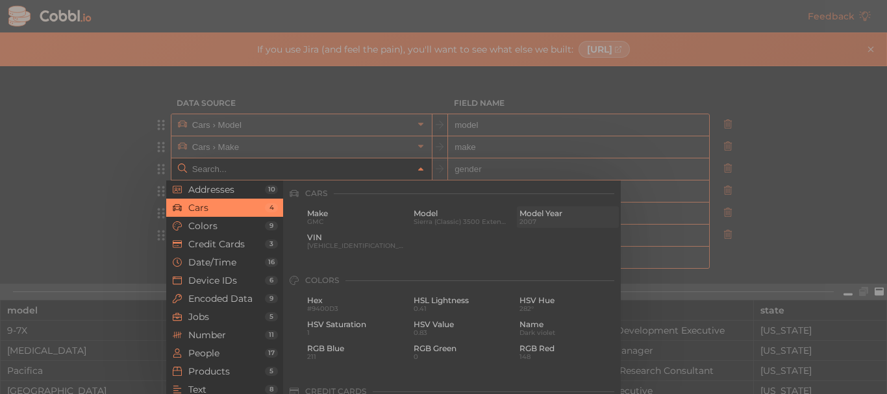
click at [544, 214] on span "Model Year" at bounding box center [568, 213] width 97 height 9
type input "Cars › Model Year"
type input "model_year"
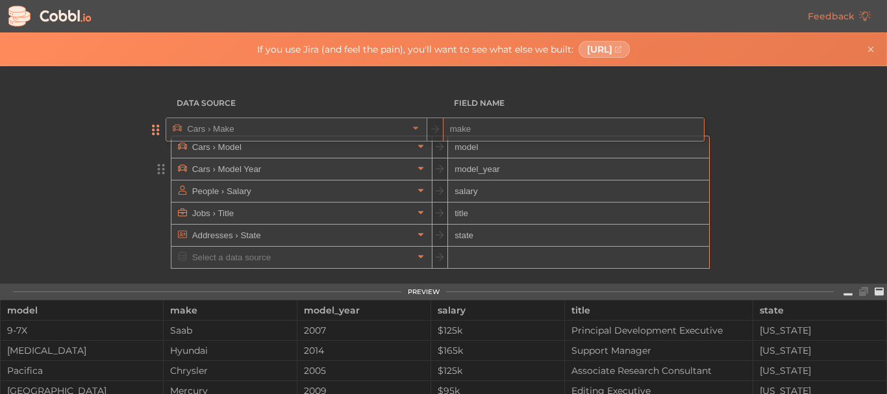
drag, startPoint x: 157, startPoint y: 145, endPoint x: 156, endPoint y: 123, distance: 22.8
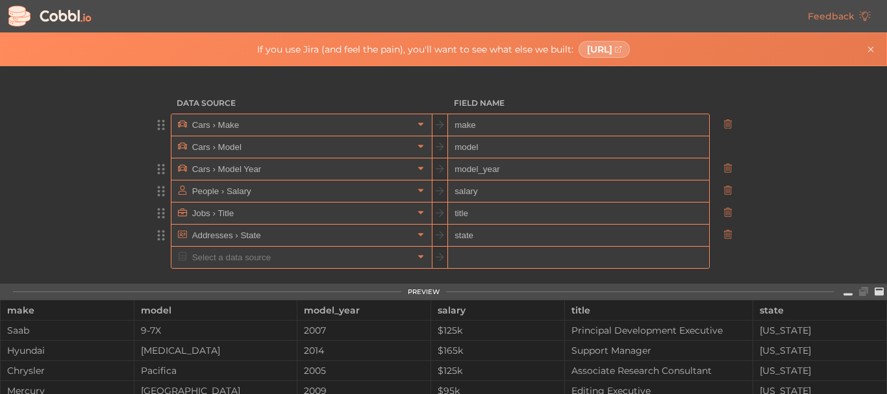
click at [361, 195] on input "People › Salary" at bounding box center [301, 191] width 224 height 21
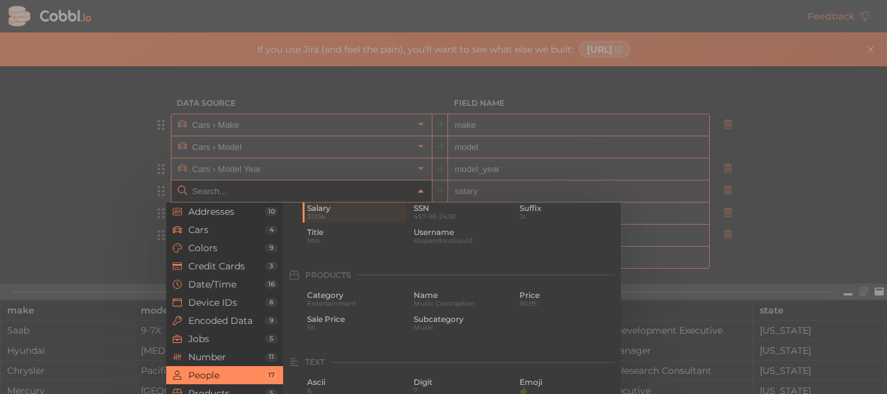
scroll to position [1123, 0]
click at [520, 299] on span "Price" at bounding box center [568, 296] width 97 height 9
type input "Products › Price"
type input "price"
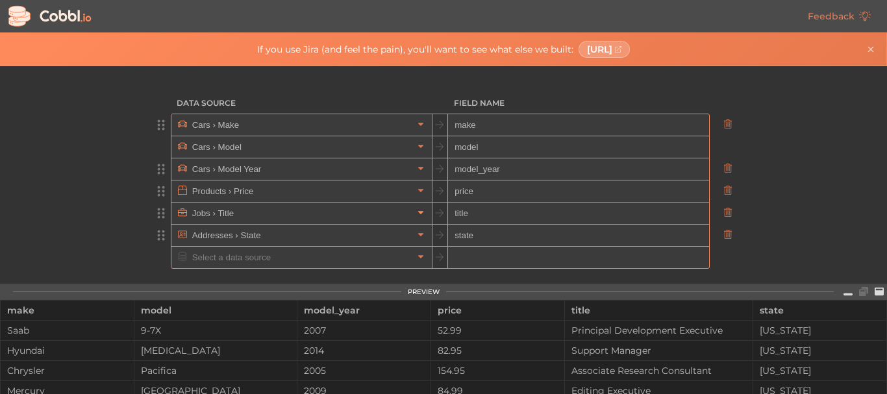
click at [418, 213] on icon at bounding box center [420, 213] width 5 height 3
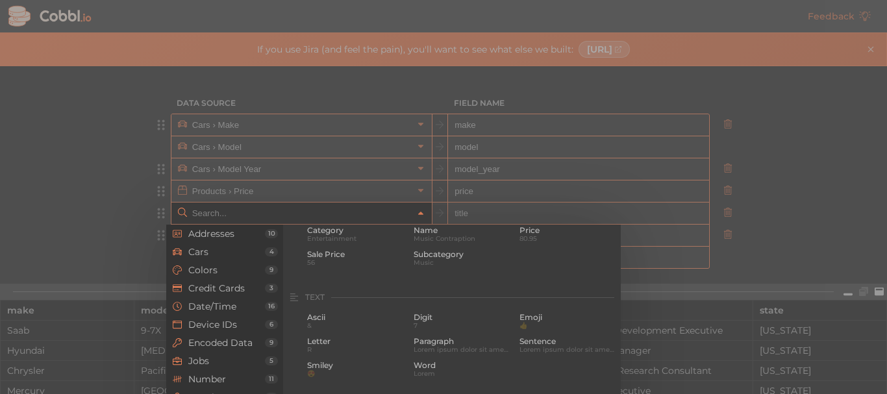
scroll to position [1211, 0]
click at [344, 251] on span "Sale Price" at bounding box center [355, 253] width 97 height 9
type input "Products › Sale Price"
type input "sale_price"
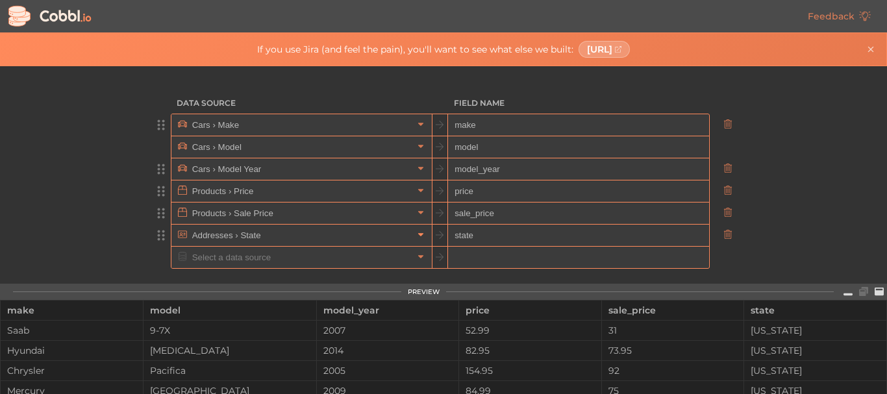
click at [413, 240] on link at bounding box center [421, 235] width 16 height 13
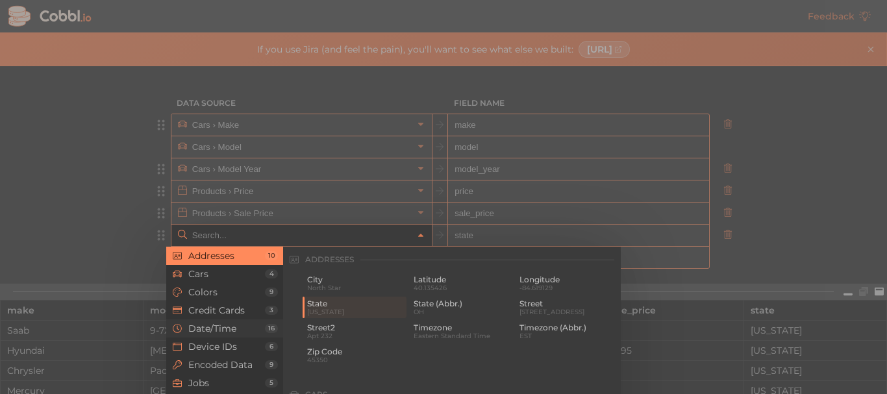
click at [238, 321] on li "Date/Time 16" at bounding box center [224, 329] width 117 height 18
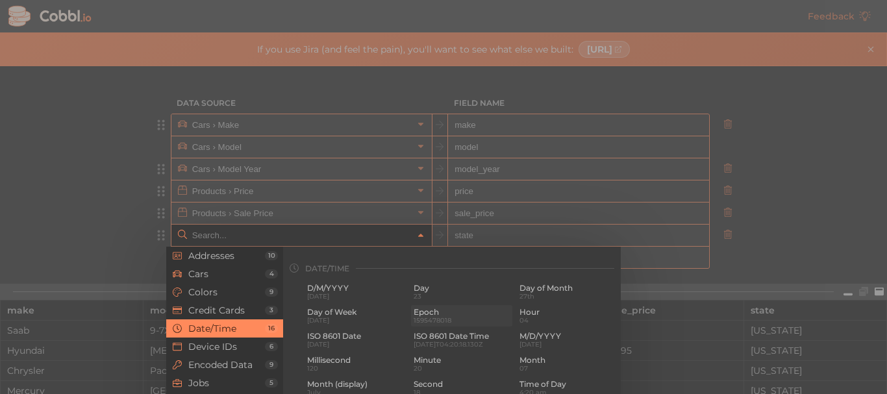
scroll to position [396, 0]
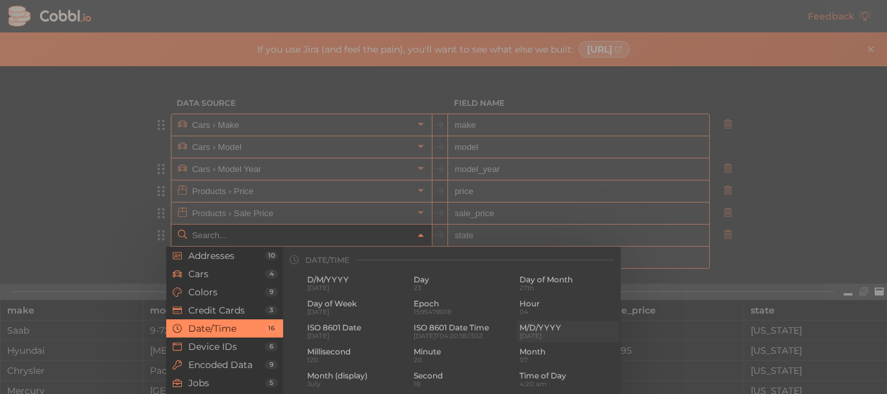
click at [562, 333] on span "[DATE]" at bounding box center [568, 336] width 97 height 7
type input "Date/Time › M/D/YYYY"
type input "m/d/yyyy"
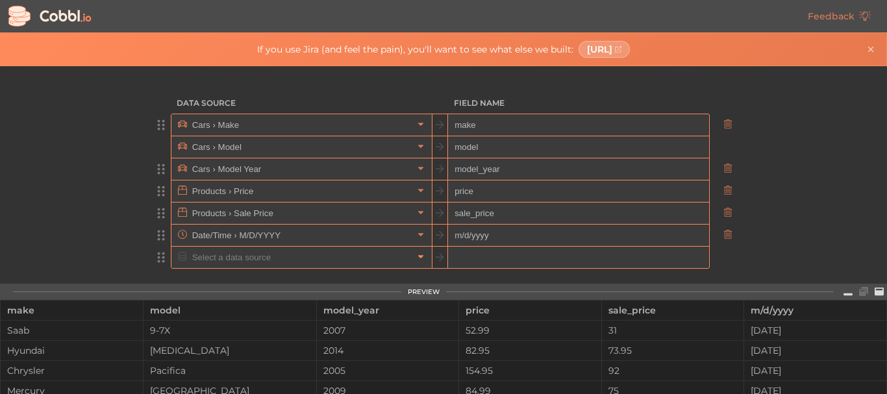
click at [416, 254] on icon at bounding box center [420, 256] width 9 height 9
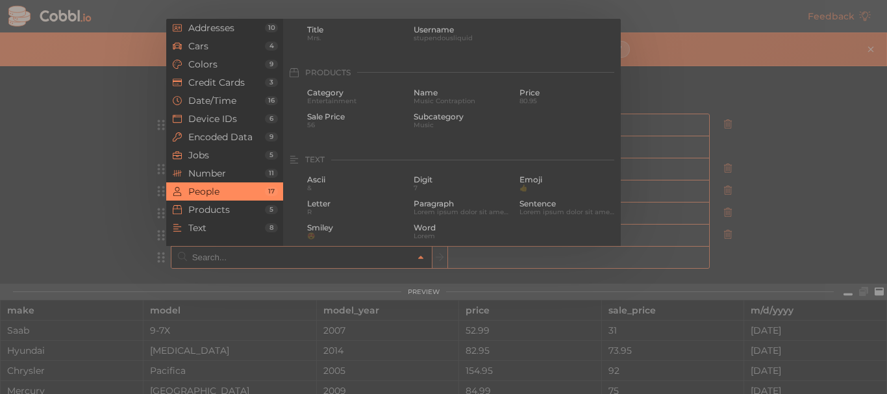
scroll to position [1154, 0]
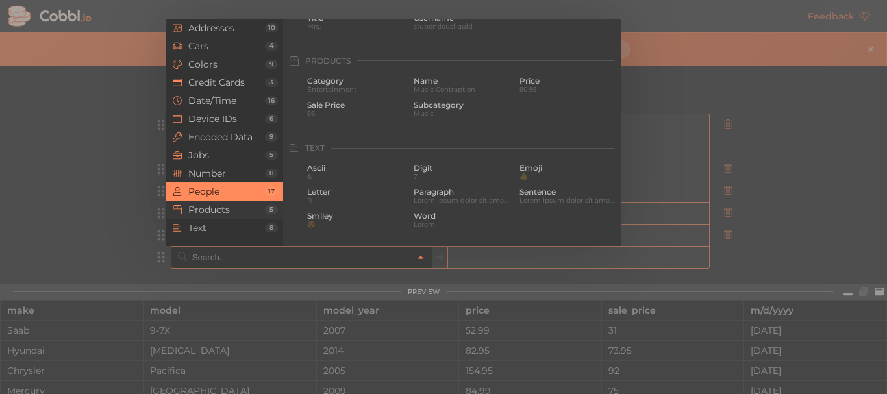
click at [229, 216] on li "Products 5" at bounding box center [224, 210] width 117 height 18
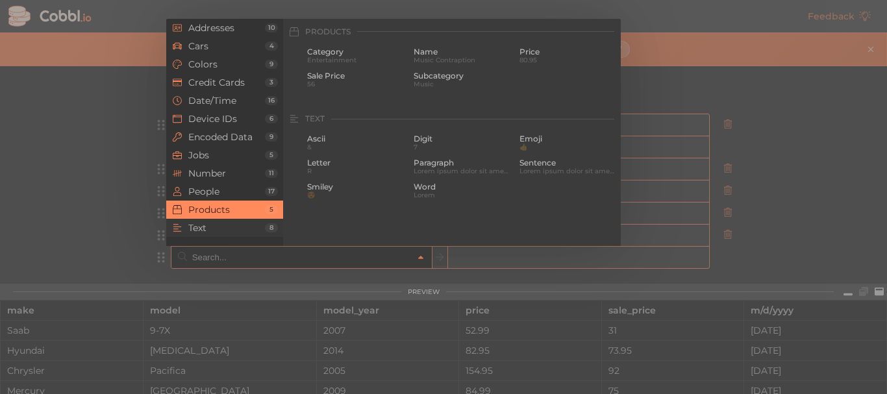
click at [239, 225] on span "Text" at bounding box center [226, 228] width 77 height 10
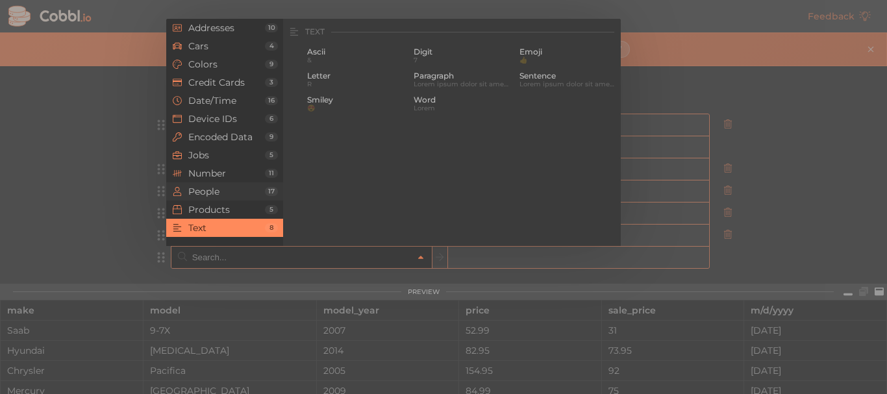
click at [239, 197] on li "People 17" at bounding box center [224, 192] width 117 height 18
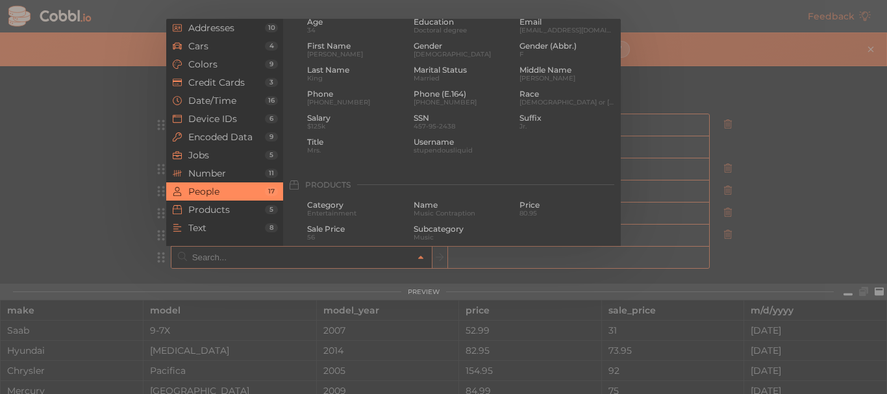
scroll to position [1000, 0]
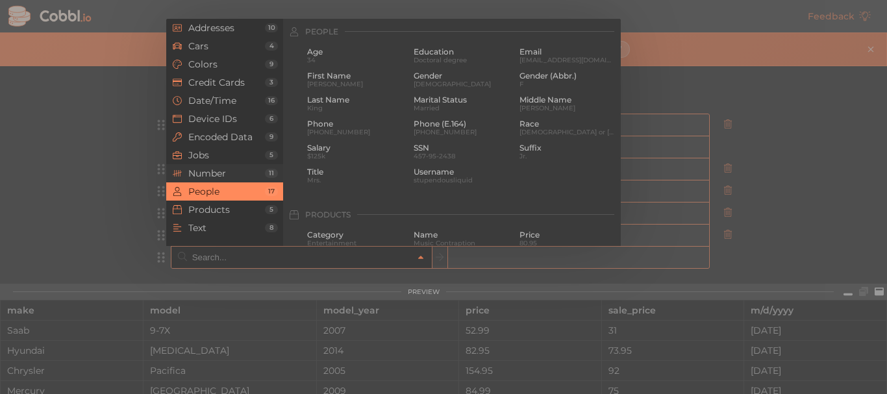
click at [237, 173] on span "Number" at bounding box center [226, 173] width 77 height 10
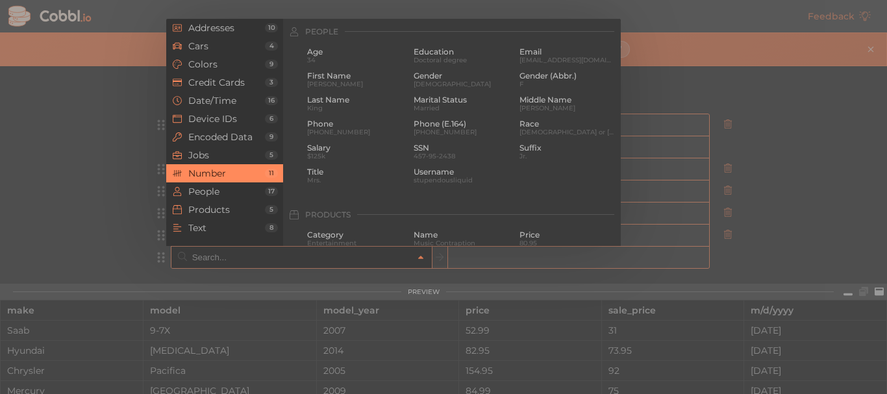
scroll to position [865, 0]
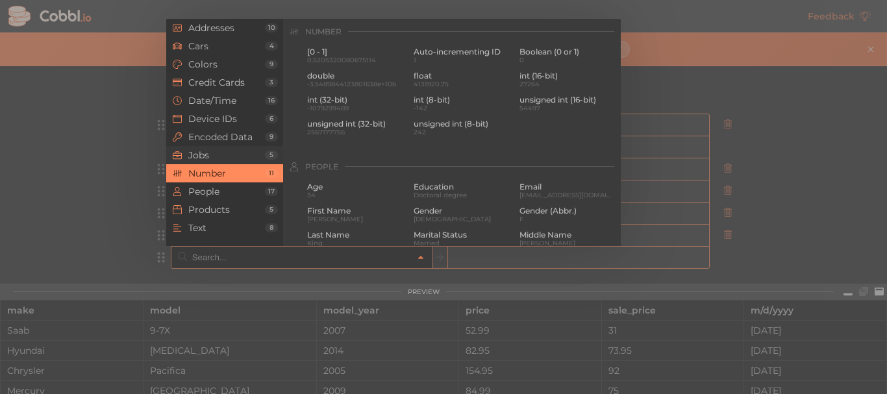
click at [236, 161] on li "Jobs 5" at bounding box center [224, 155] width 117 height 18
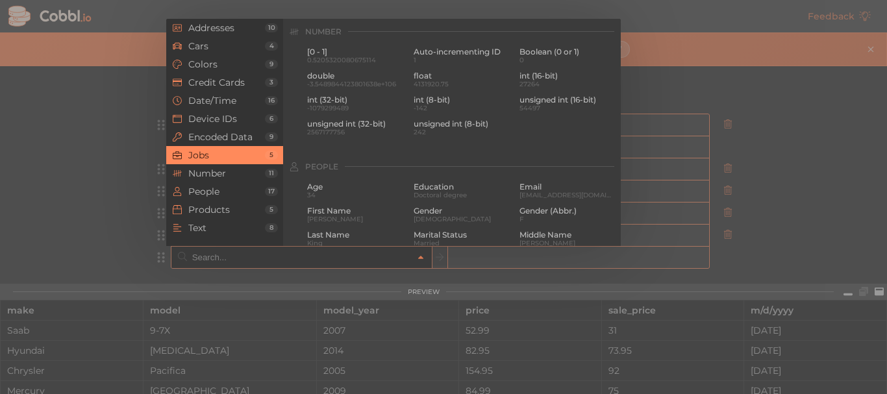
scroll to position [778, 0]
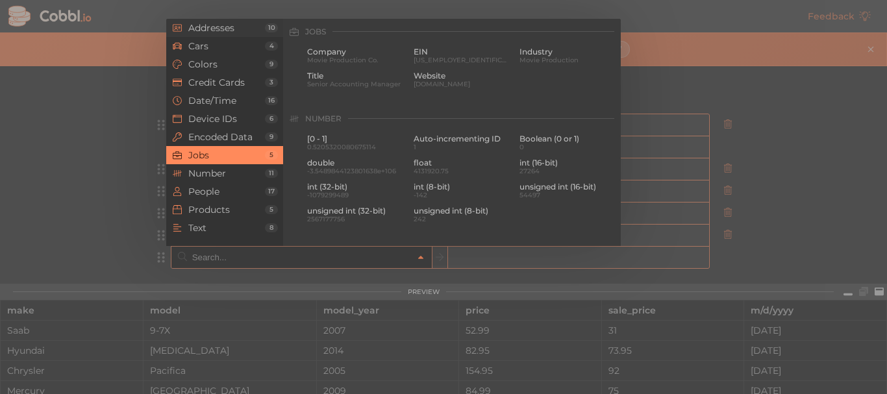
click at [227, 29] on span "Addresses" at bounding box center [226, 28] width 77 height 10
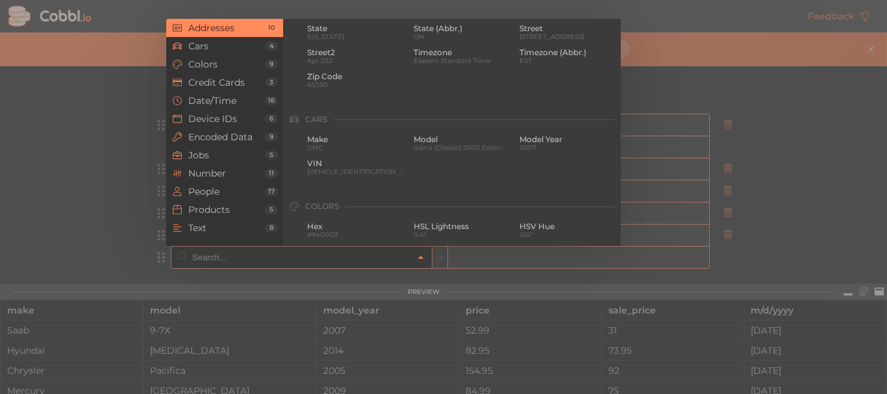
scroll to position [0, 0]
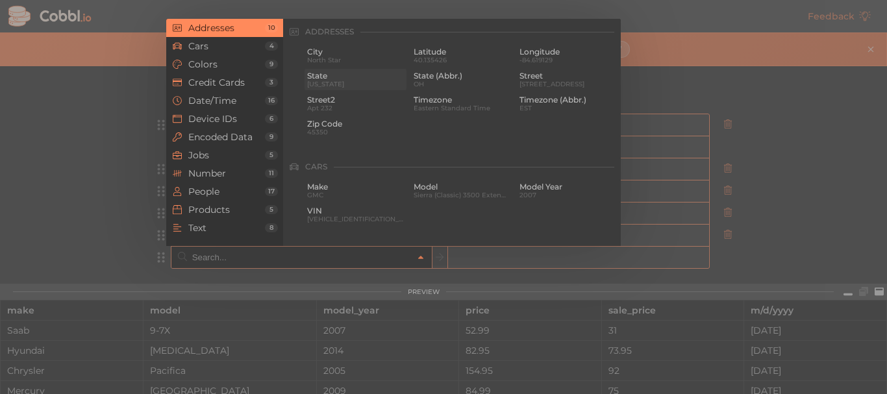
click at [357, 69] on div "State [US_STATE]" at bounding box center [356, 79] width 102 height 21
type input "Addresses › State"
type input "state"
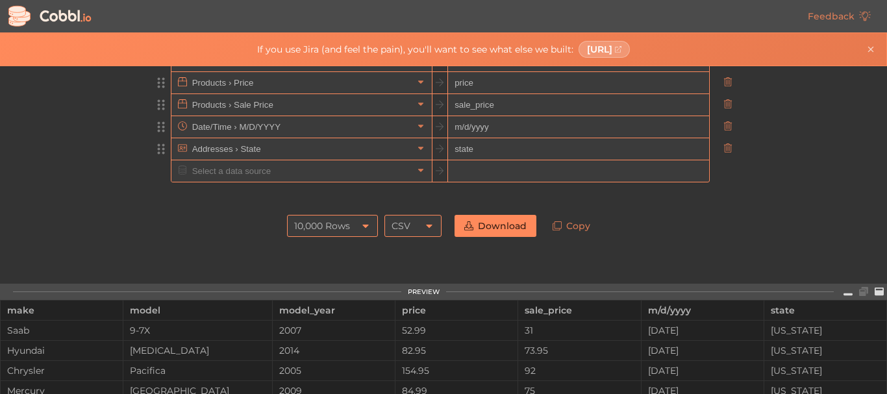
scroll to position [86, 0]
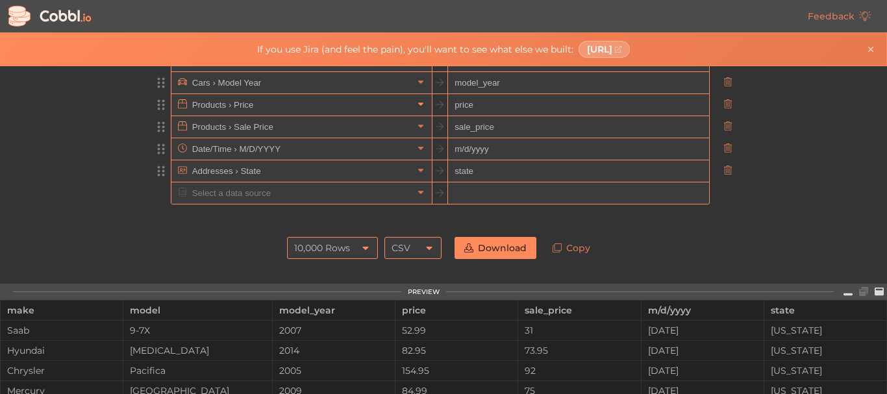
click at [416, 101] on icon at bounding box center [420, 103] width 9 height 9
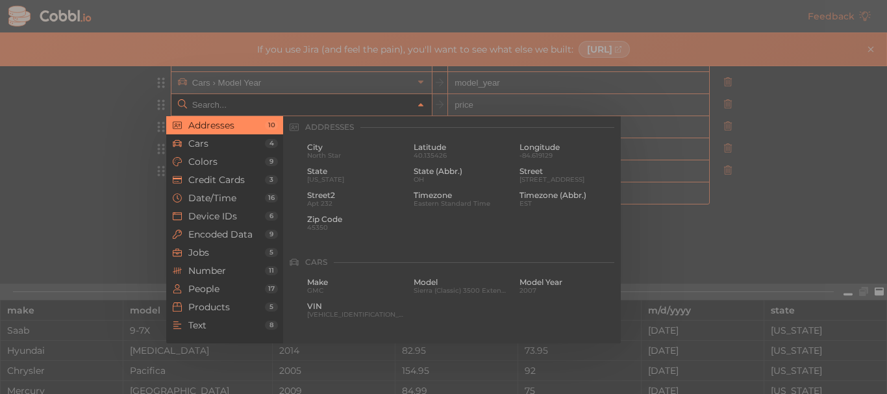
scroll to position [0, 0]
click at [333, 306] on span "VIN" at bounding box center [355, 308] width 97 height 9
type input "Cars › VIN"
type input "vin"
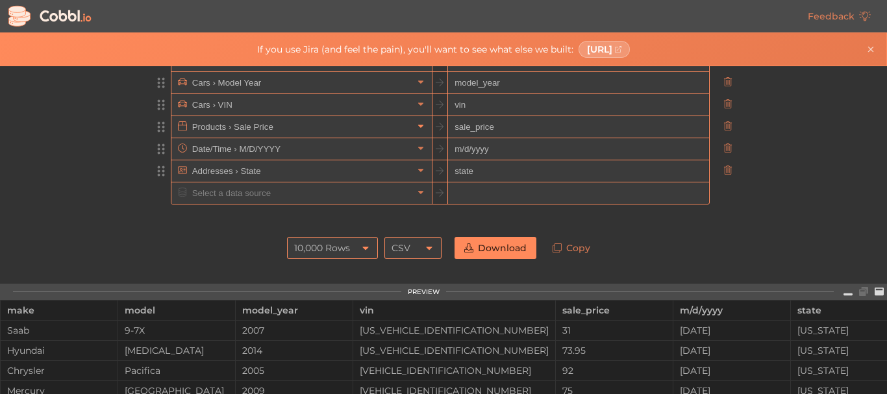
click at [421, 129] on link at bounding box center [421, 126] width 16 height 13
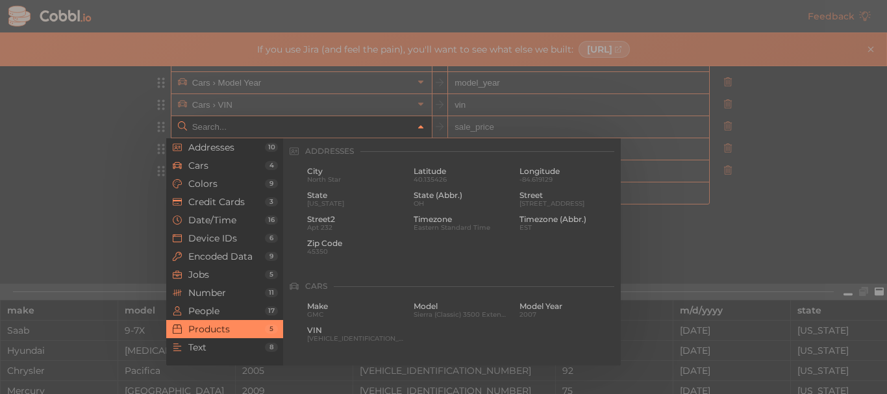
scroll to position [1183, 0]
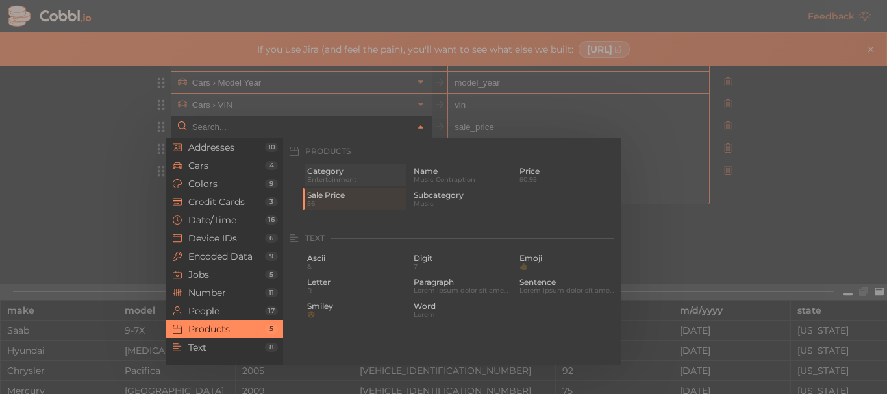
click at [370, 179] on span "Entertainment" at bounding box center [355, 179] width 97 height 7
type input "Products › Category"
type input "category"
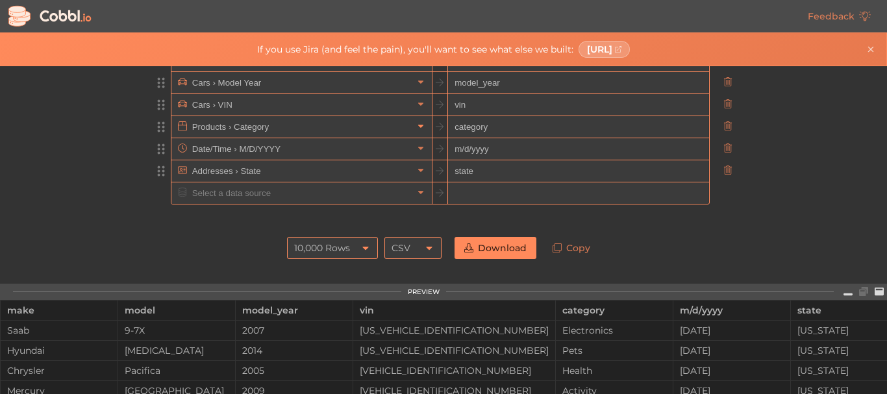
click at [416, 123] on icon at bounding box center [420, 125] width 9 height 9
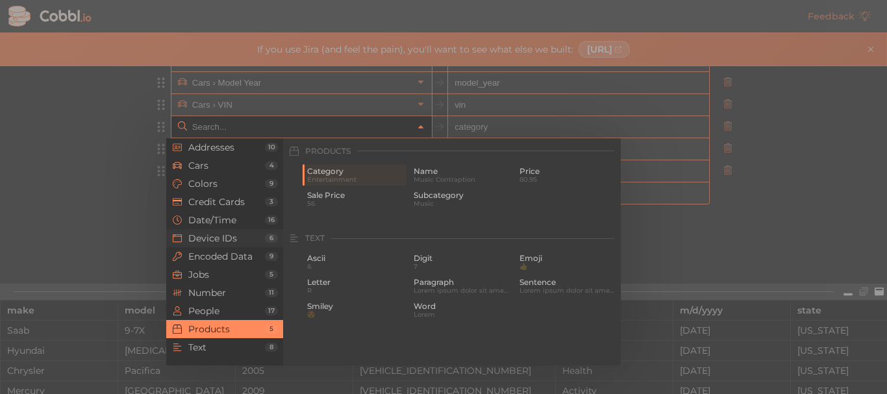
click at [232, 244] on li "Device IDs 6" at bounding box center [224, 238] width 117 height 18
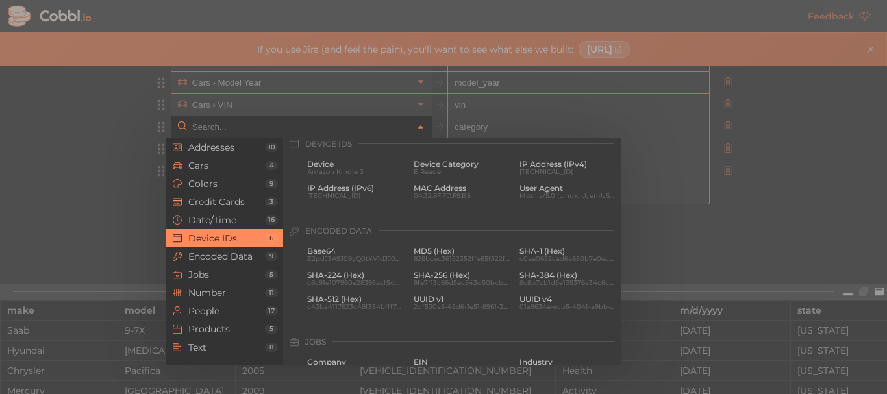
scroll to position [579, 0]
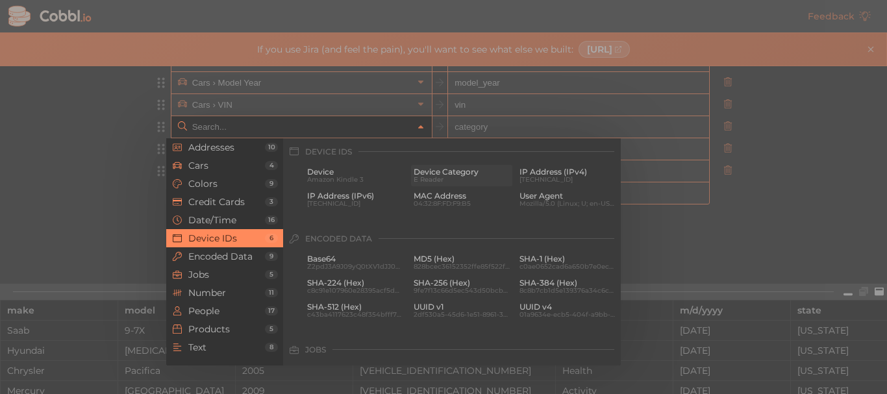
click at [422, 180] on span "E Reader" at bounding box center [462, 179] width 97 height 7
type input "Device IDs › Device Category"
type input "device_category"
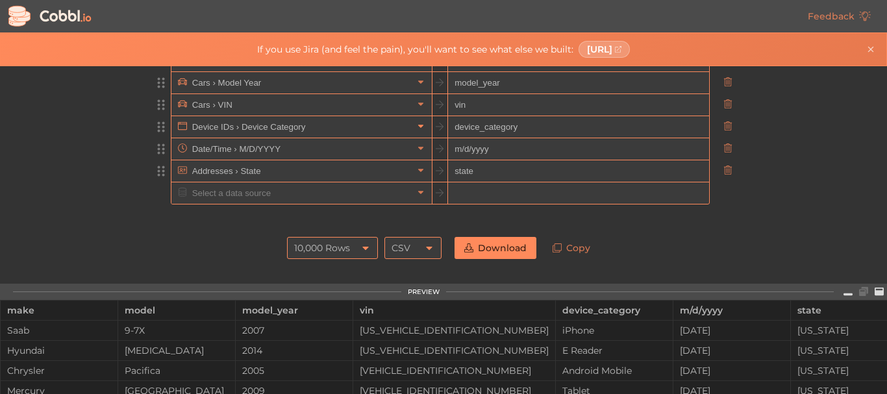
click at [418, 127] on icon at bounding box center [420, 126] width 5 height 3
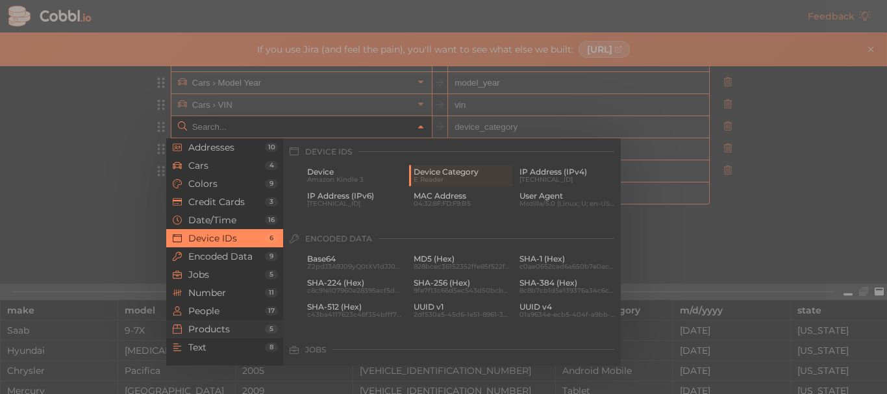
click at [214, 327] on span "Products" at bounding box center [226, 329] width 77 height 10
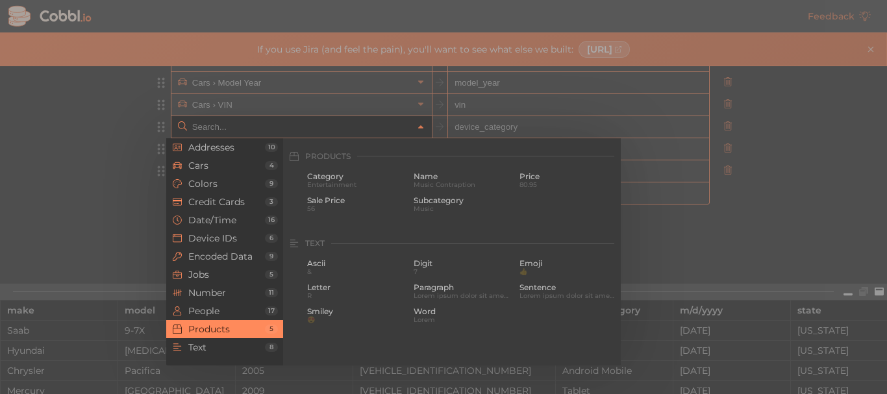
scroll to position [1183, 0]
click at [475, 200] on span "Music" at bounding box center [462, 203] width 97 height 7
type input "Products › Subcategory"
type input "subcategory"
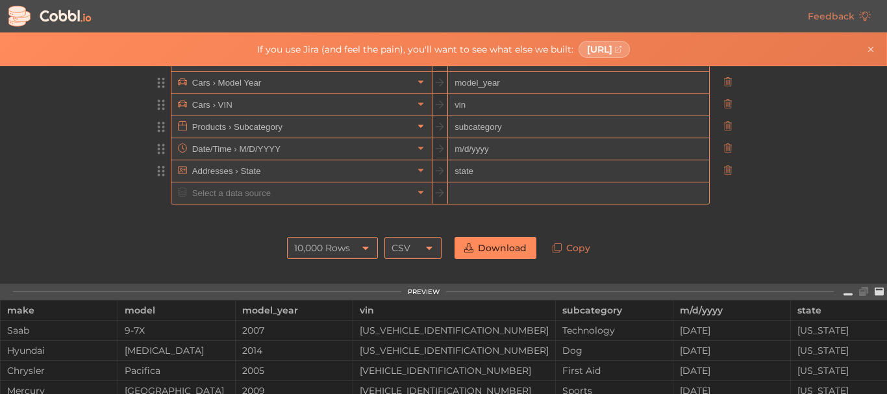
click at [416, 123] on icon at bounding box center [420, 125] width 9 height 9
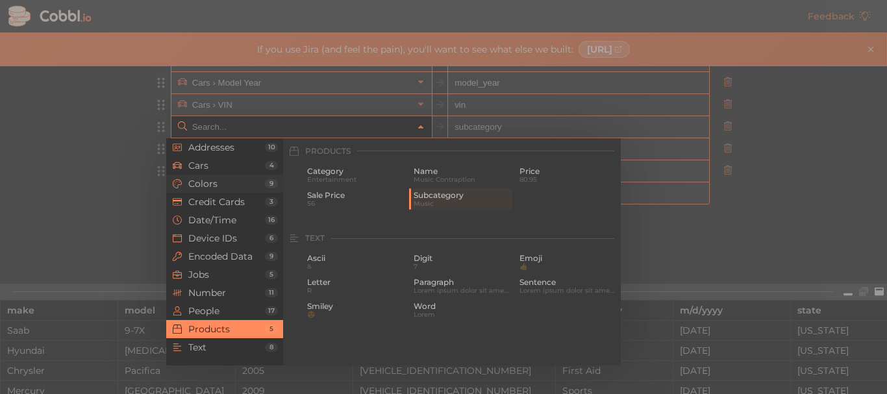
click at [218, 183] on span "Colors" at bounding box center [226, 184] width 77 height 10
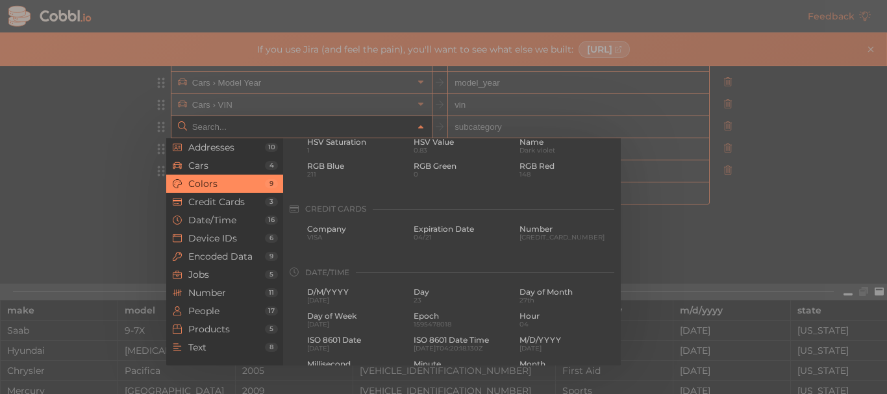
scroll to position [222, 0]
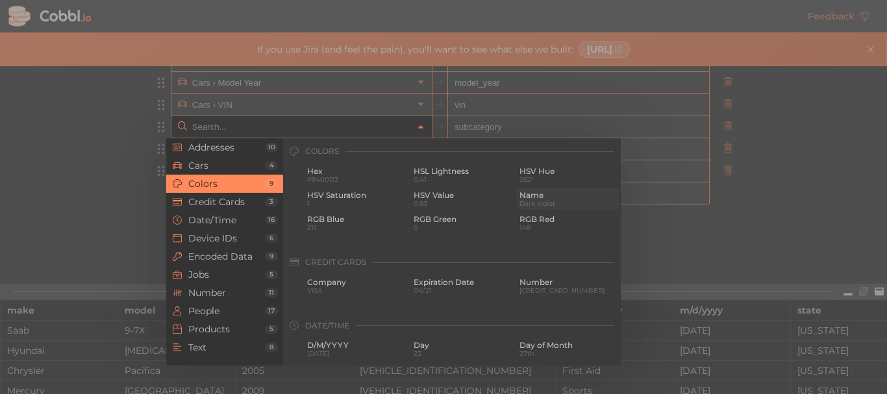
click at [537, 194] on span "Name" at bounding box center [568, 195] width 97 height 9
type input "Colors › Name"
type input "color"
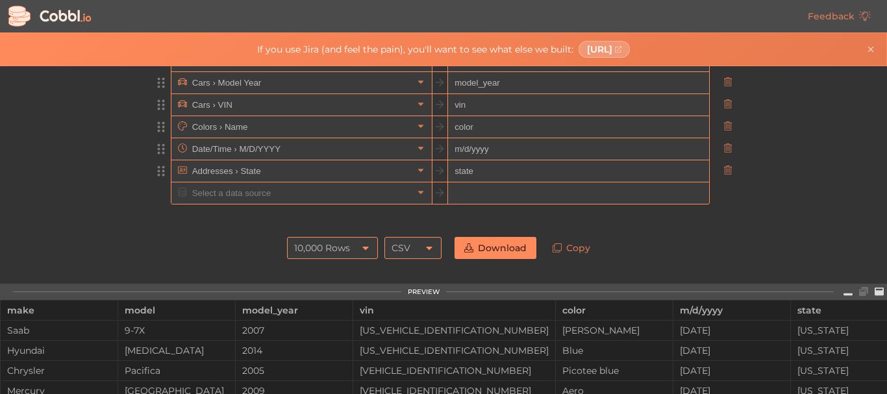
click at [506, 244] on link "Download" at bounding box center [496, 248] width 82 height 22
click at [366, 248] on icon at bounding box center [365, 248] width 10 height 10
click at [360, 252] on icon at bounding box center [365, 248] width 10 height 10
click at [362, 249] on icon at bounding box center [365, 248] width 6 height 3
click at [674, 210] on div at bounding box center [443, 218] width 585 height 26
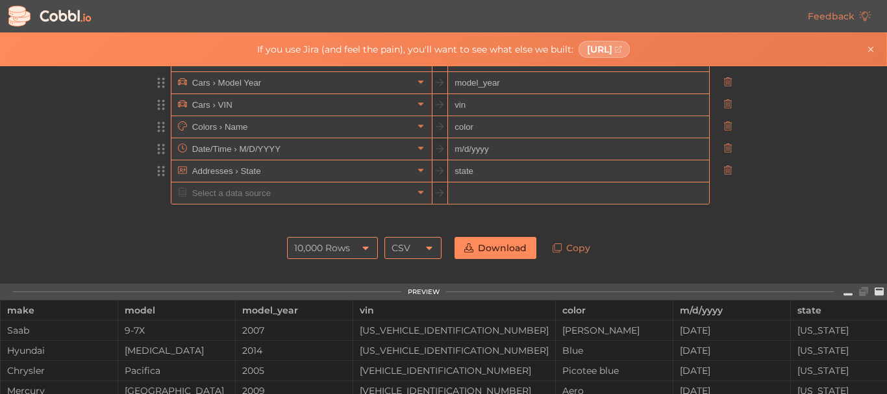
click at [402, 1] on div "Feedback" at bounding box center [443, 16] width 887 height 32
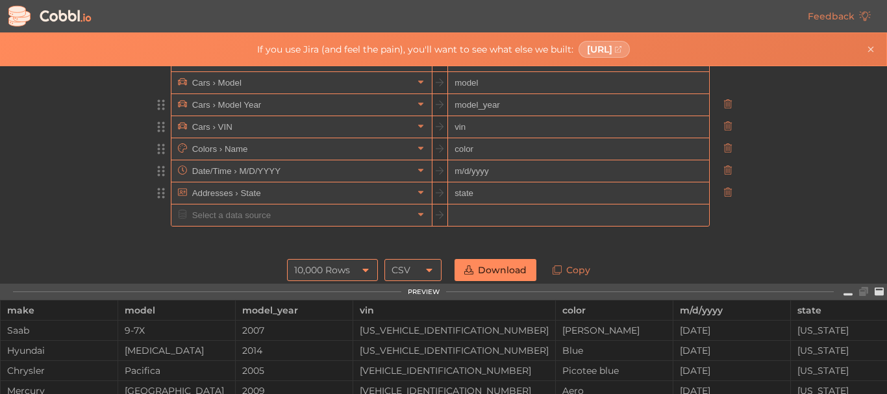
scroll to position [0, 0]
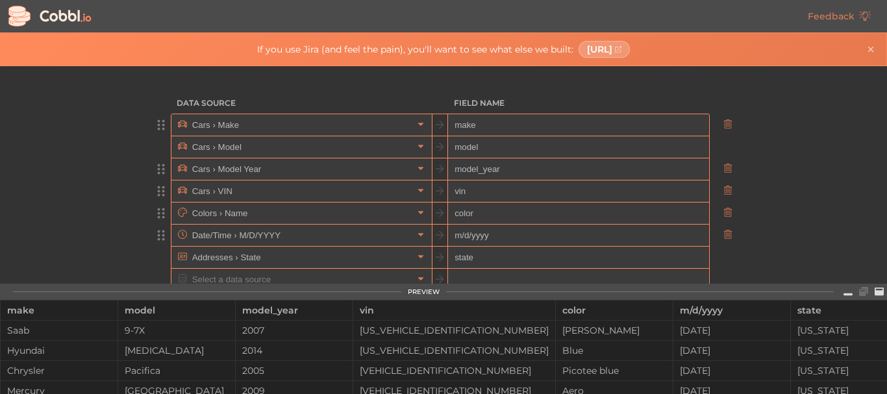
click at [355, 126] on input "Cars › Make" at bounding box center [301, 124] width 224 height 21
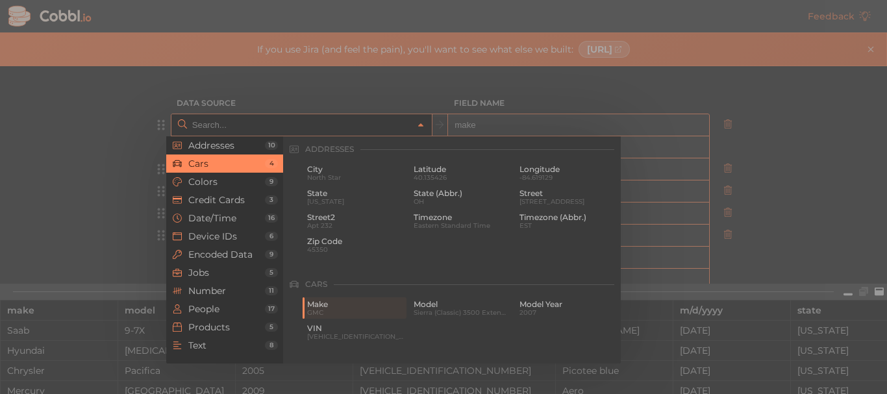
scroll to position [135, 0]
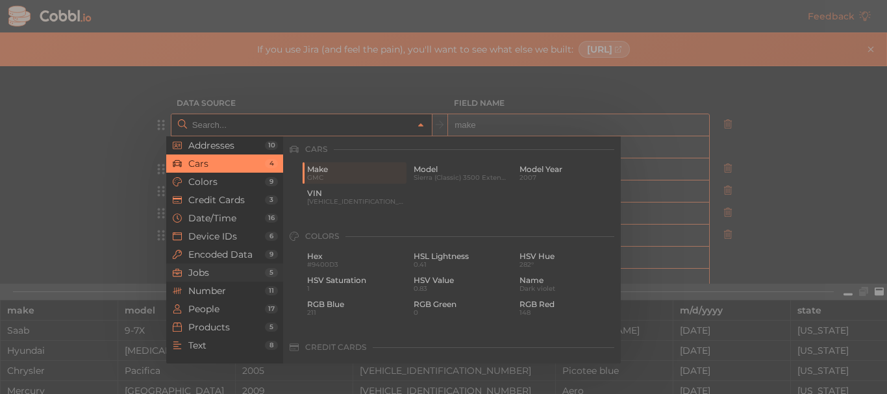
click at [206, 276] on span "Jobs" at bounding box center [226, 273] width 77 height 10
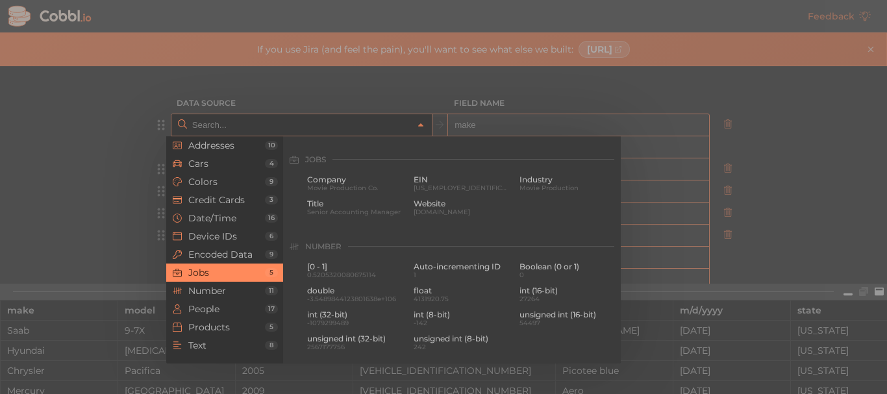
scroll to position [778, 0]
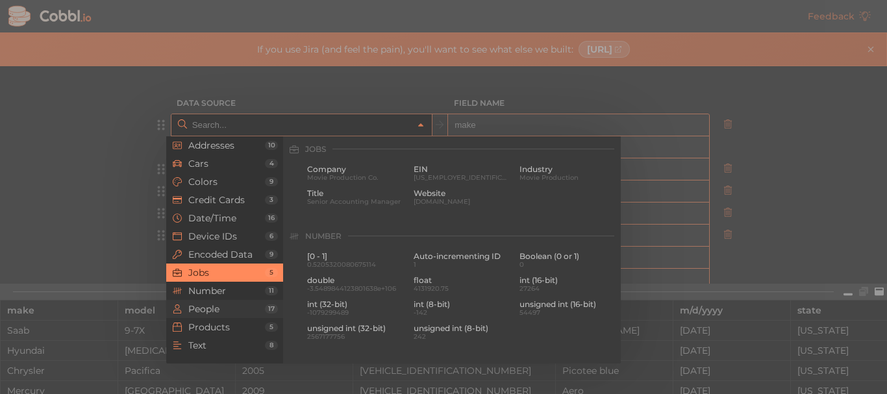
click at [217, 311] on span "People" at bounding box center [226, 309] width 77 height 10
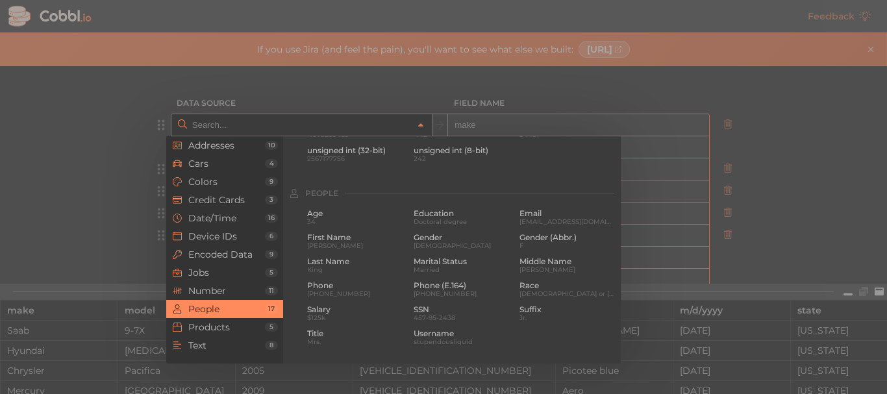
scroll to position [1000, 0]
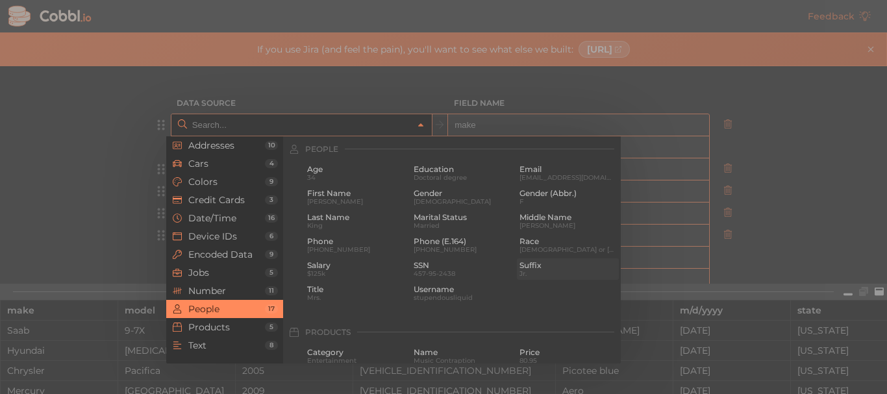
click at [539, 260] on div "[PERSON_NAME]" at bounding box center [568, 268] width 102 height 21
type input "People › Suffix"
type input "suffix"
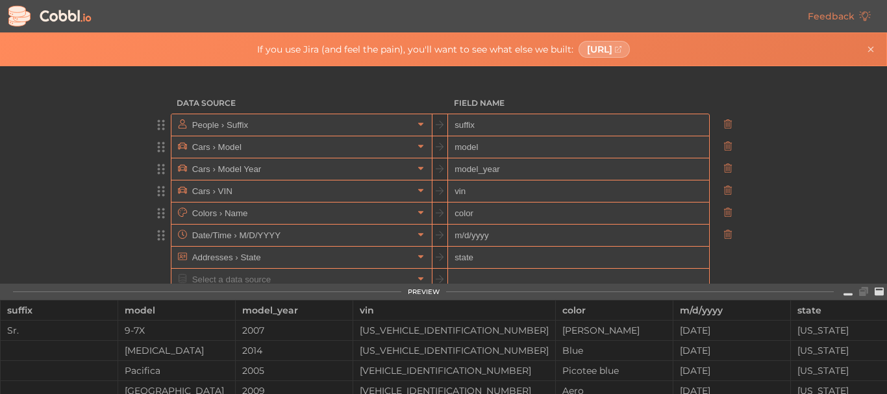
click at [308, 149] on input "Cars › Model" at bounding box center [301, 146] width 224 height 21
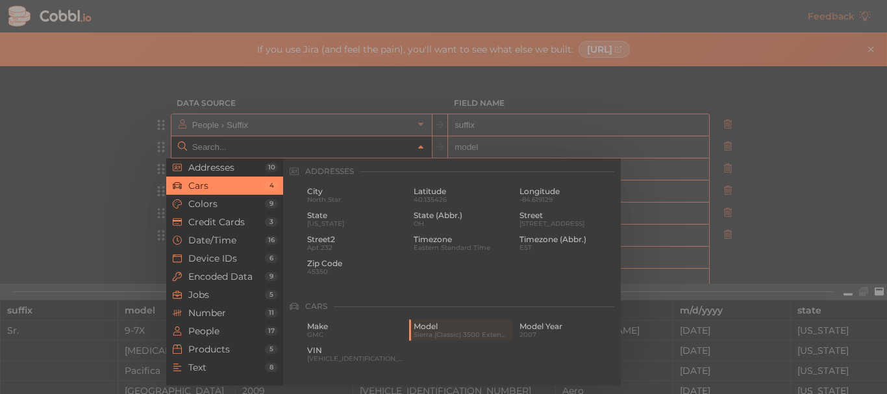
scroll to position [135, 0]
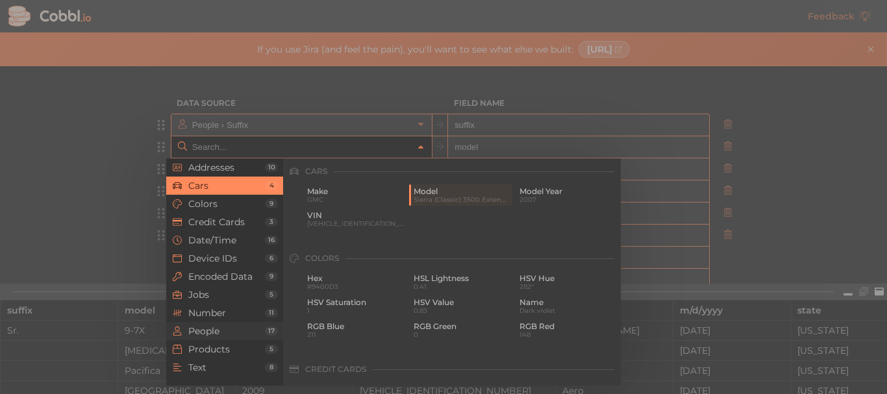
click at [205, 331] on span "People" at bounding box center [226, 331] width 77 height 10
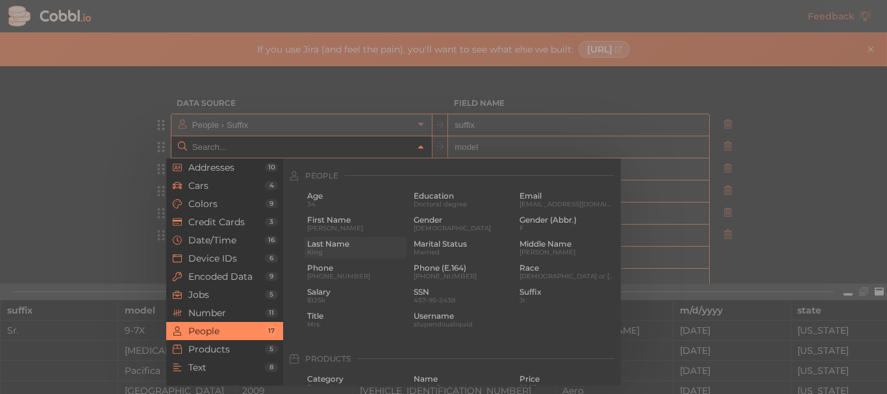
scroll to position [1000, 0]
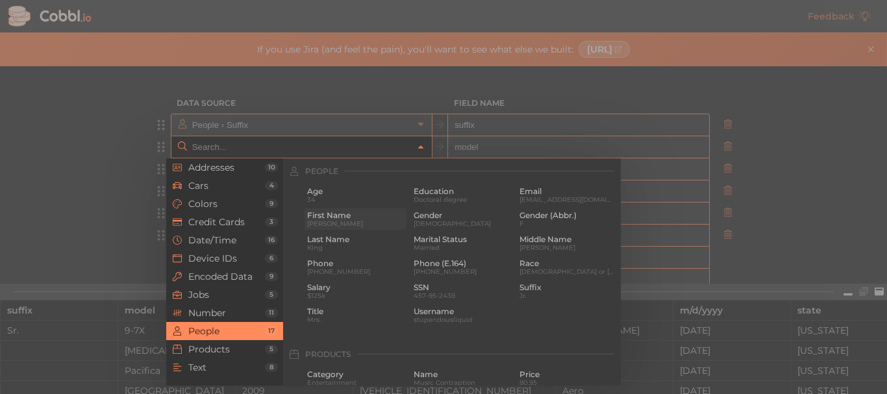
click at [346, 225] on span "[PERSON_NAME]" at bounding box center [355, 223] width 97 height 7
type input "People › First Name"
type input "first_name"
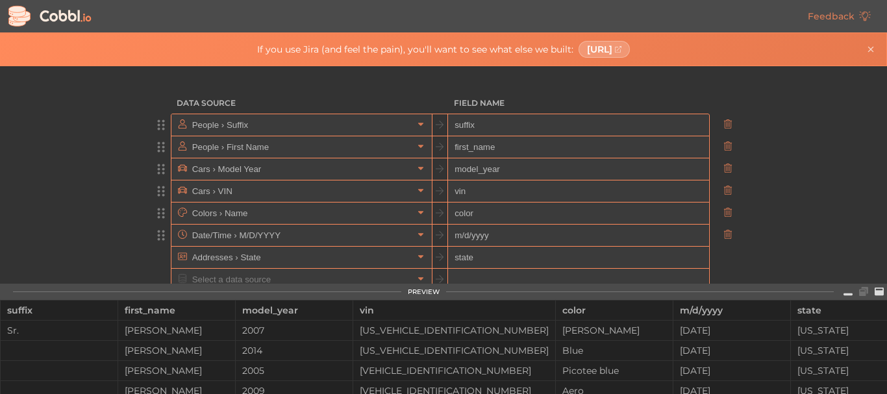
click at [398, 169] on input "Cars › Model Year" at bounding box center [301, 168] width 224 height 21
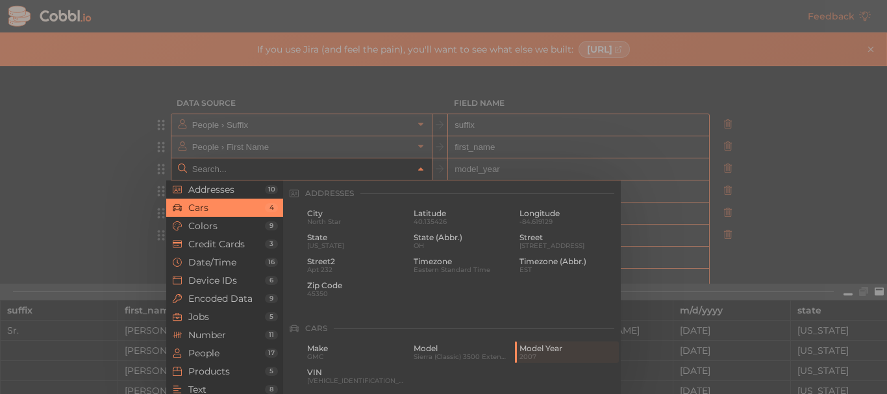
scroll to position [135, 0]
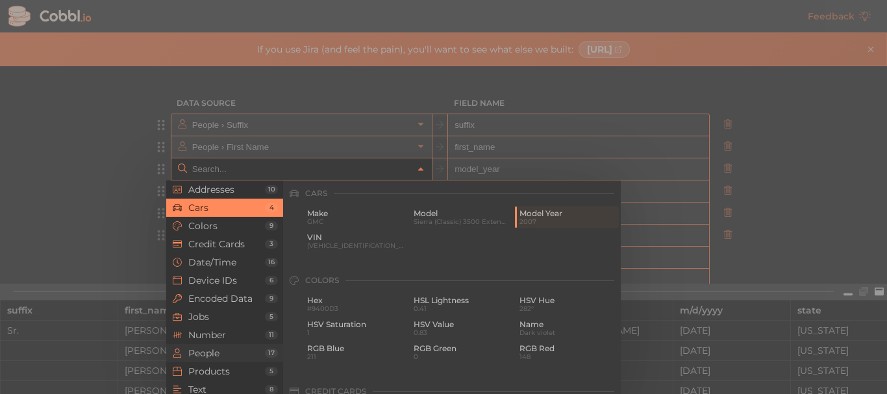
click at [207, 352] on span "People" at bounding box center [226, 353] width 77 height 10
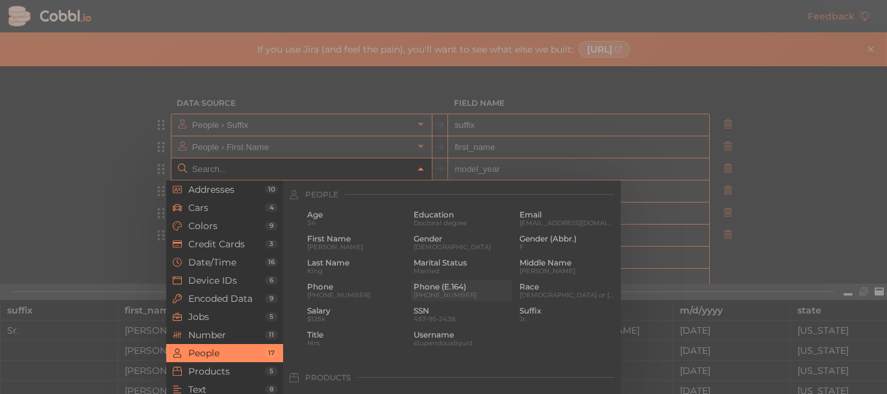
scroll to position [1000, 0]
click at [325, 260] on span "Last Name" at bounding box center [355, 261] width 97 height 9
type input "People › Last Name"
type input "last_name"
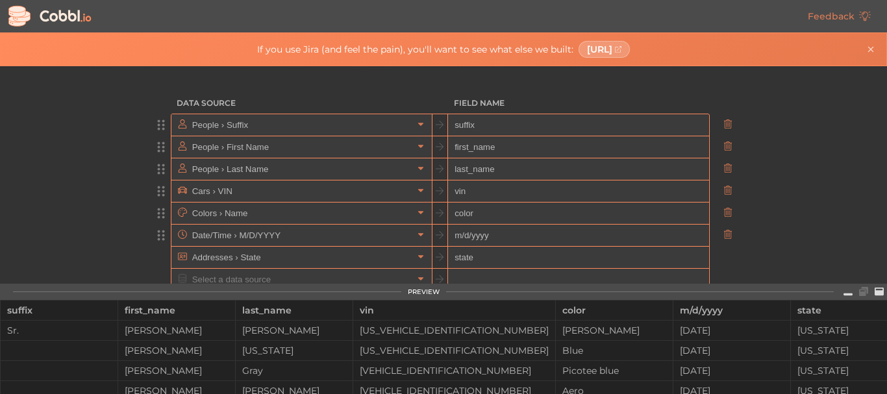
click at [370, 198] on input "Cars › VIN" at bounding box center [301, 191] width 224 height 21
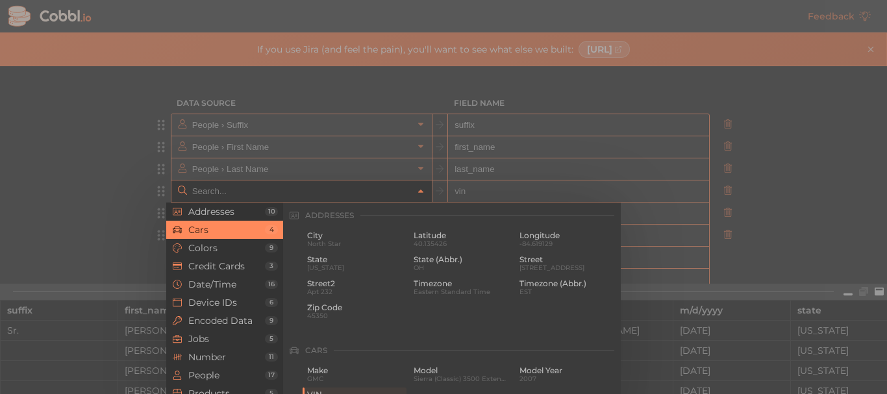
scroll to position [135, 0]
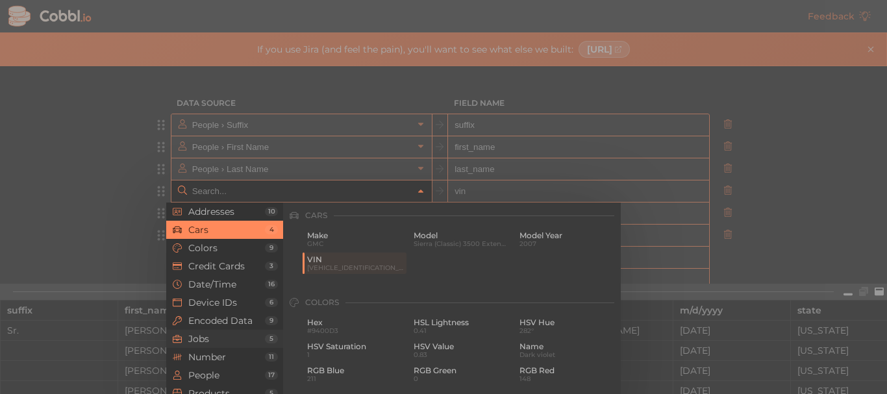
click at [236, 340] on span "Jobs" at bounding box center [226, 339] width 77 height 10
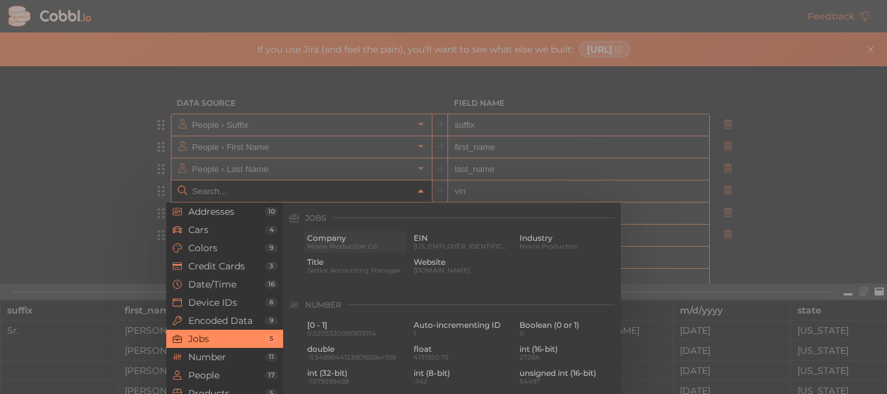
scroll to position [778, 0]
click at [351, 240] on span "Movie Production Co." at bounding box center [355, 243] width 97 height 7
type input "Jobs › Company"
type input "company"
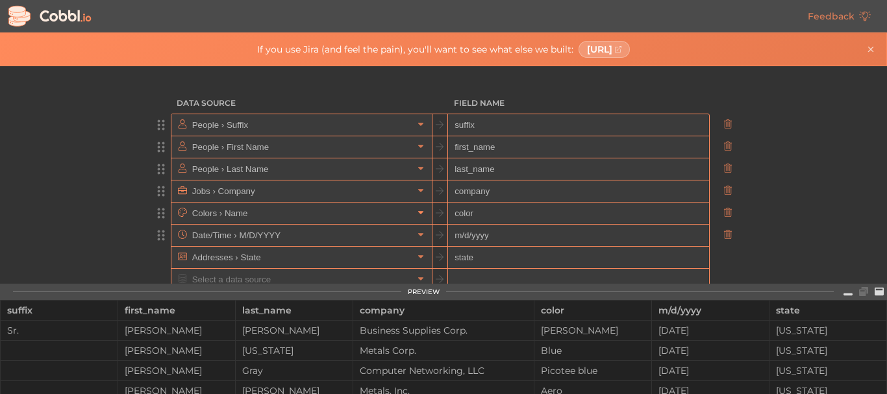
click at [413, 208] on link at bounding box center [421, 213] width 16 height 13
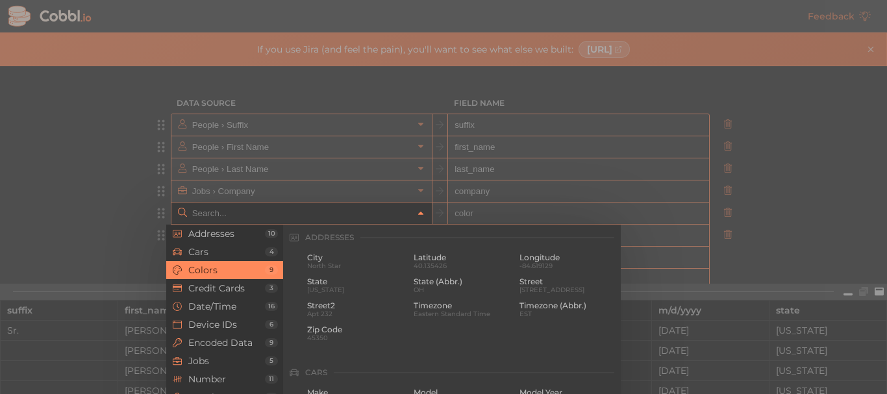
scroll to position [222, 0]
click at [207, 366] on span "Jobs" at bounding box center [226, 361] width 77 height 10
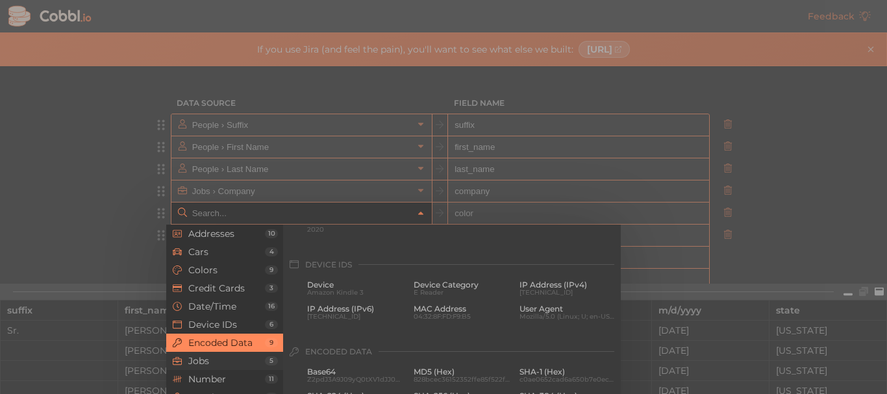
scroll to position [778, 0]
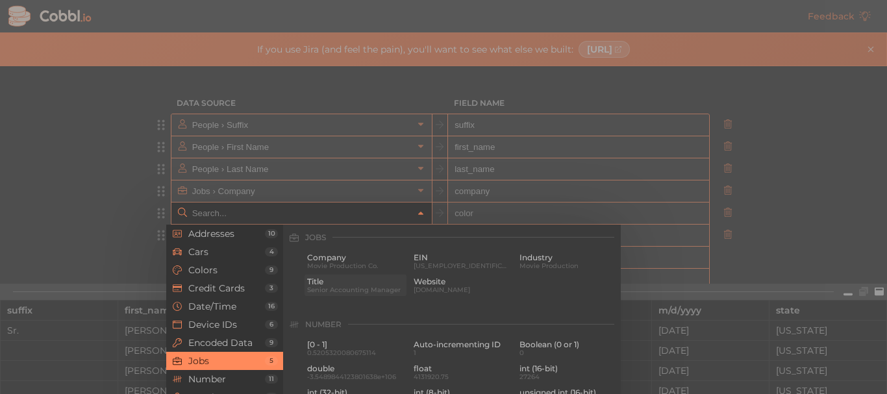
click at [388, 280] on span "Title" at bounding box center [355, 281] width 97 height 9
type input "Jobs › Title"
type input "title"
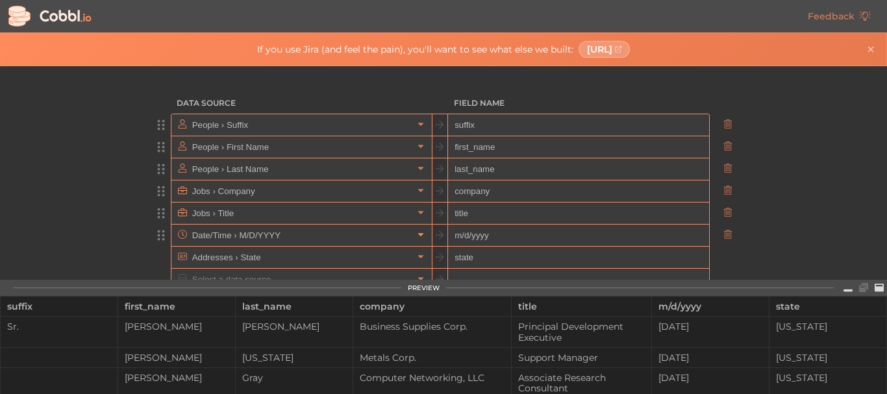
click at [416, 233] on icon at bounding box center [420, 234] width 9 height 9
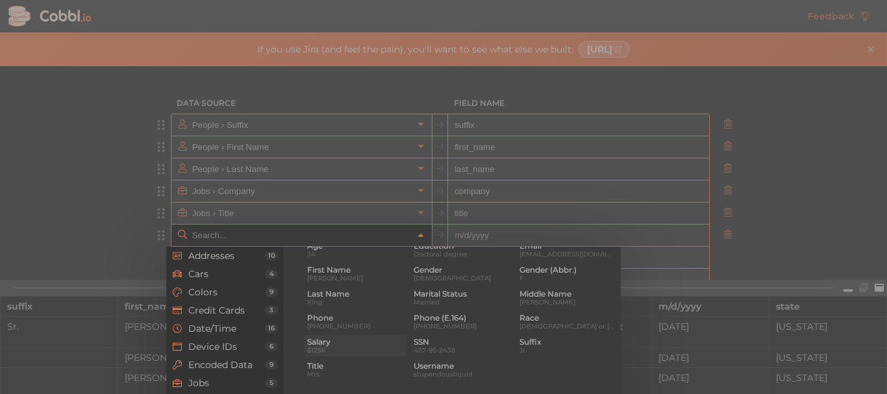
scroll to position [1020, 0]
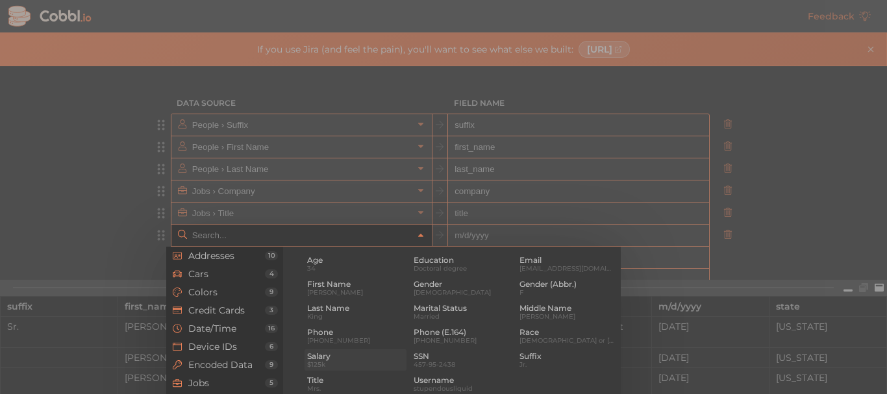
click at [364, 364] on span "$125k" at bounding box center [355, 364] width 97 height 7
type input "People › Salary"
type input "salary"
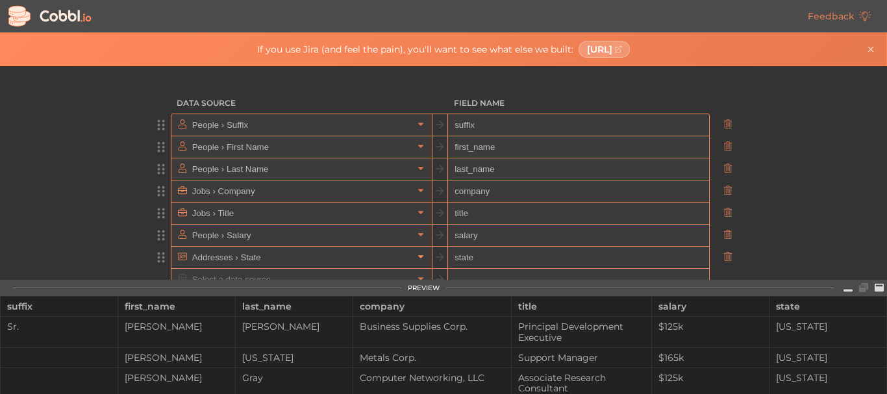
click at [416, 256] on icon at bounding box center [420, 256] width 9 height 9
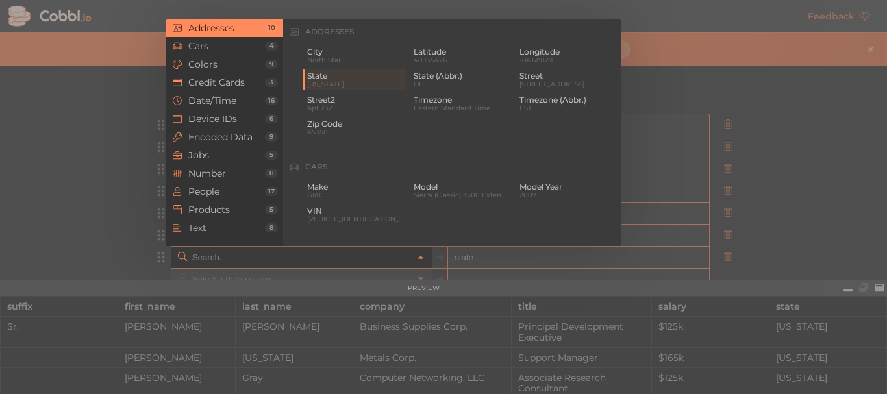
click at [102, 194] on div at bounding box center [443, 197] width 887 height 394
type input "Addresses › State"
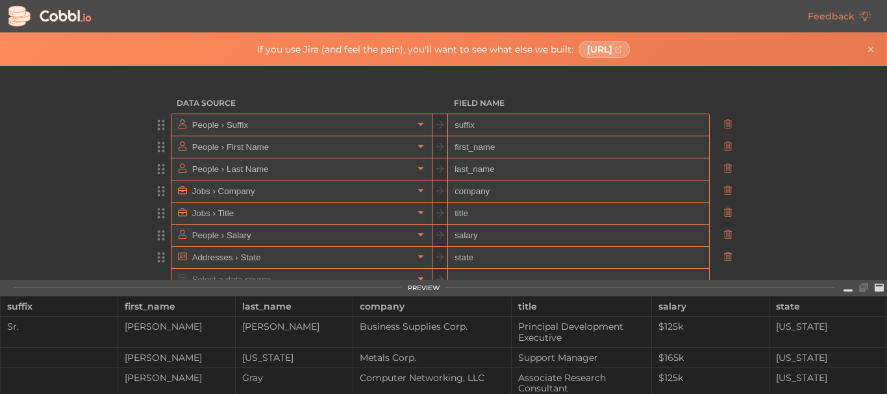
click at [468, 173] on input "last_name" at bounding box center [578, 169] width 260 height 22
type input "Last name"
click at [452, 145] on input "first_name" at bounding box center [578, 147] width 260 height 22
click at [471, 148] on input "First_name" at bounding box center [578, 147] width 260 height 22
type input "First name"
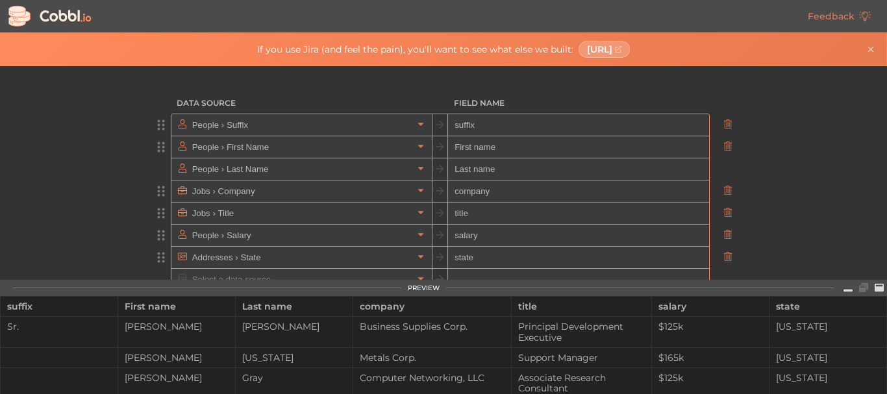
click at [453, 125] on input "suffix" at bounding box center [578, 125] width 260 height 22
type input "Suffix"
click at [456, 192] on input "company" at bounding box center [578, 192] width 260 height 22
type input "Company"
click at [451, 214] on input "title" at bounding box center [578, 214] width 260 height 22
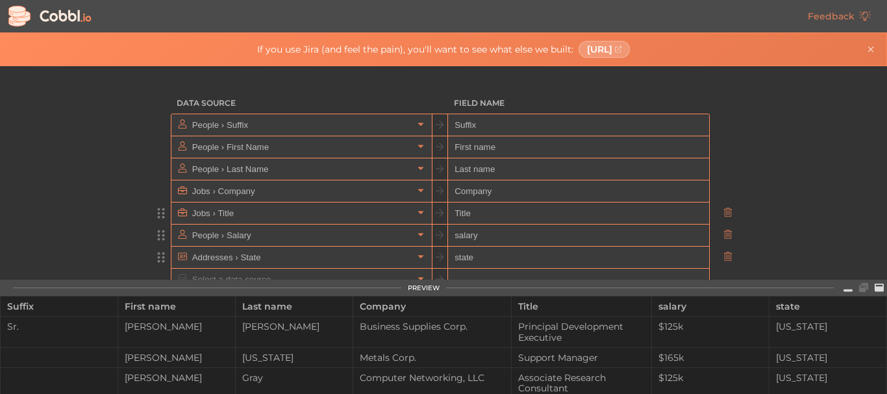
type input "Title"
click at [454, 238] on input "salary" at bounding box center [578, 236] width 260 height 22
type input "Salary"
click at [453, 256] on input "state" at bounding box center [578, 258] width 260 height 22
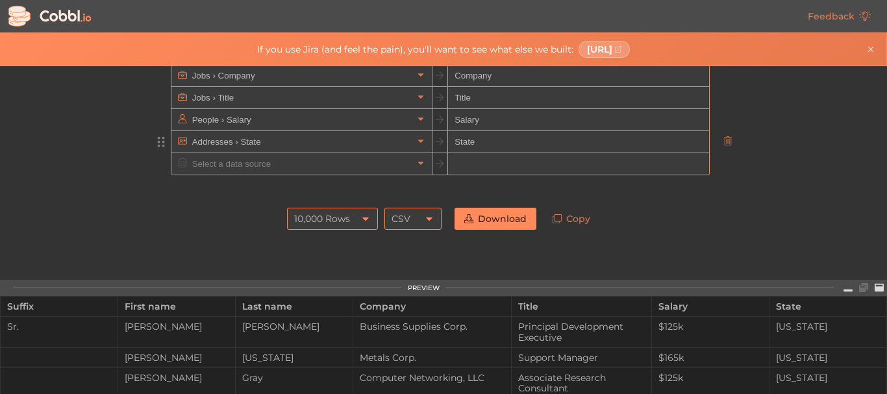
scroll to position [134, 0]
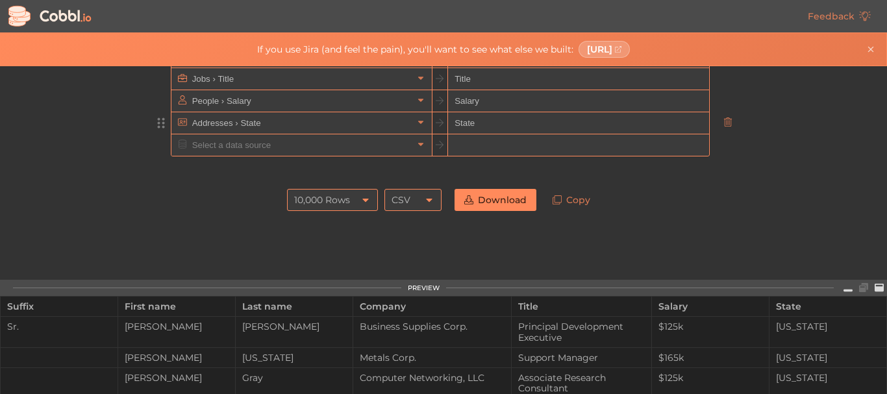
type input "State"
click at [483, 205] on link "Download" at bounding box center [496, 200] width 82 height 22
